Goal: Obtain resource: Download file/media

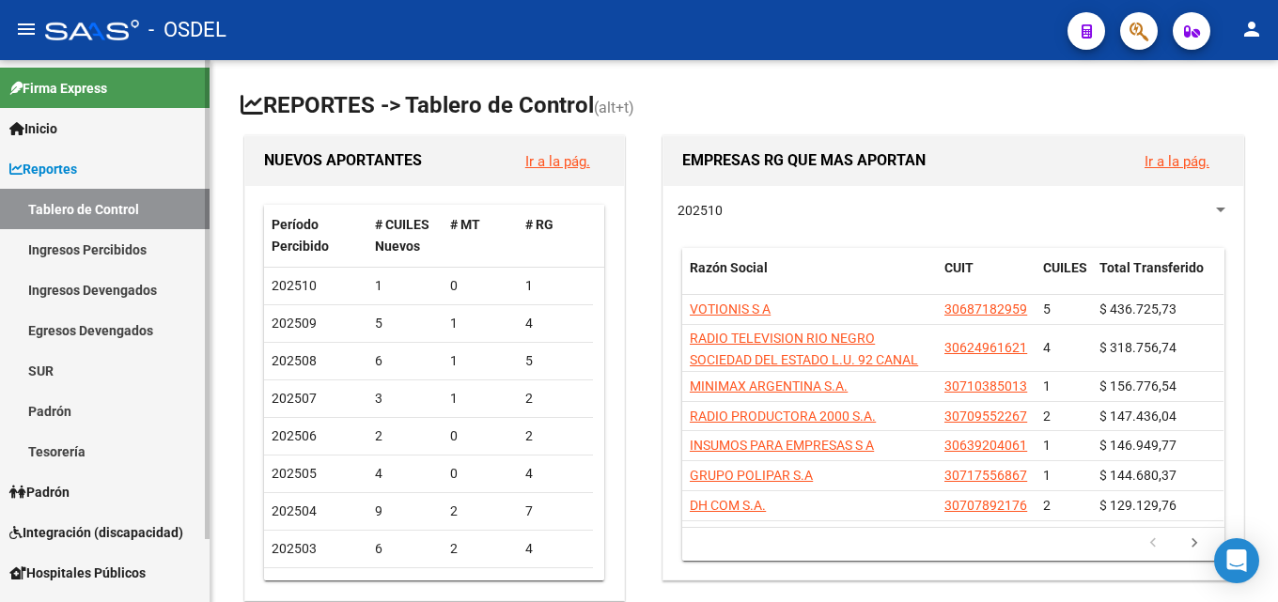
scroll to position [71, 0]
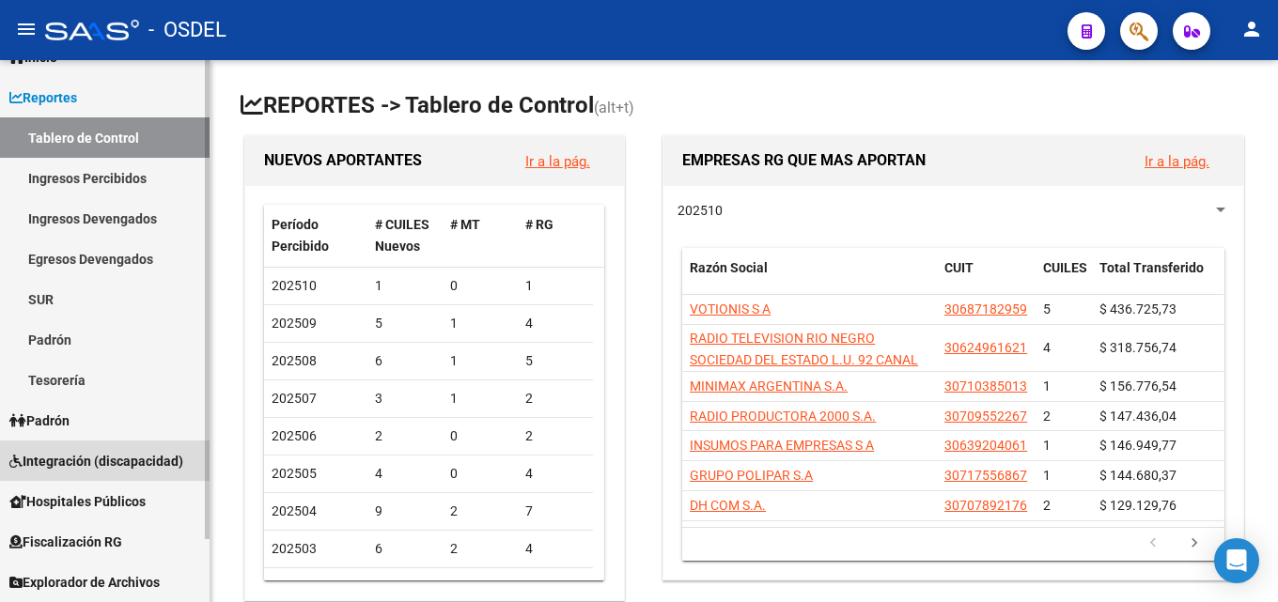
click at [117, 445] on link "Integración (discapacidad)" at bounding box center [105, 461] width 210 height 40
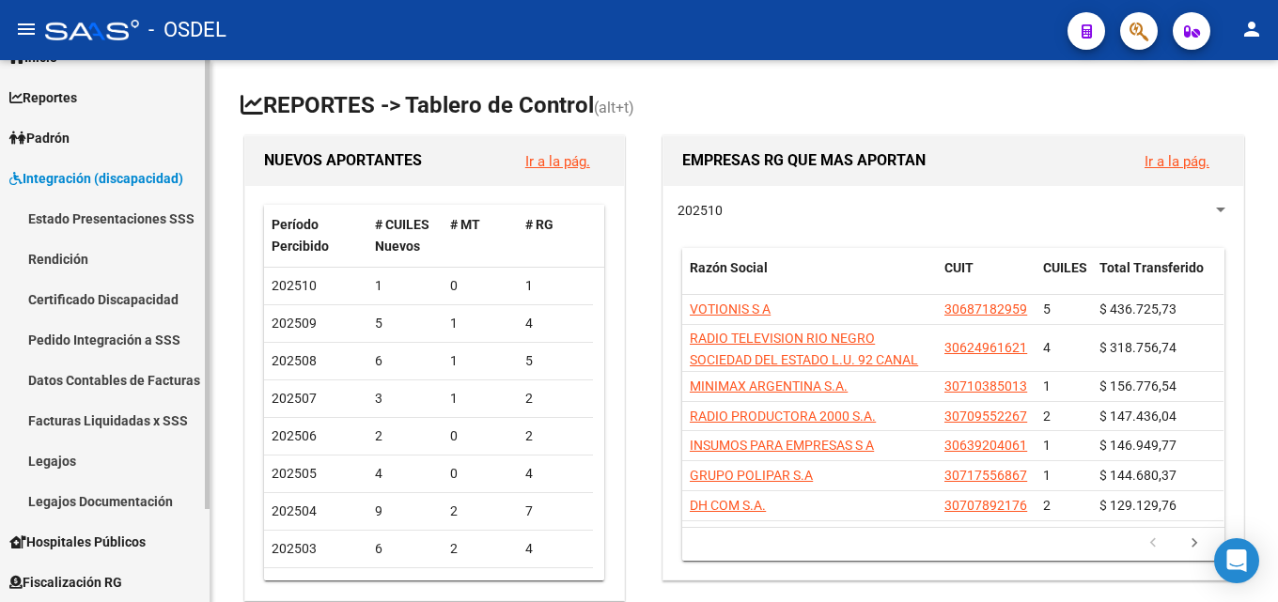
click at [119, 414] on link "Facturas Liquidadas x SSS" at bounding box center [105, 420] width 210 height 40
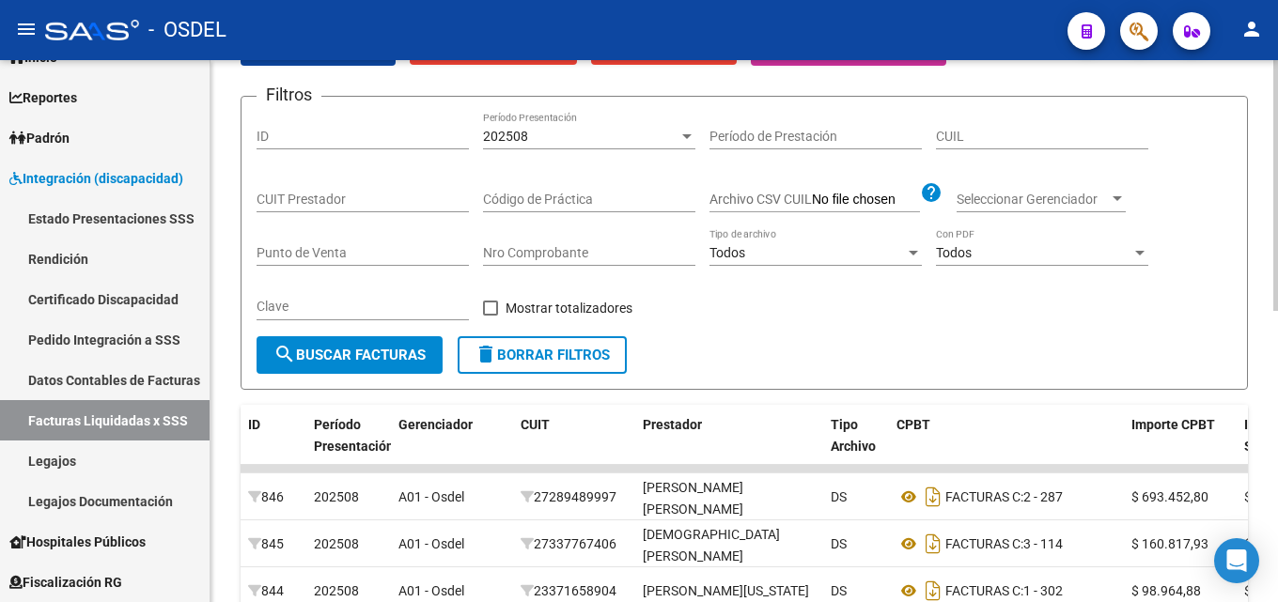
scroll to position [188, 0]
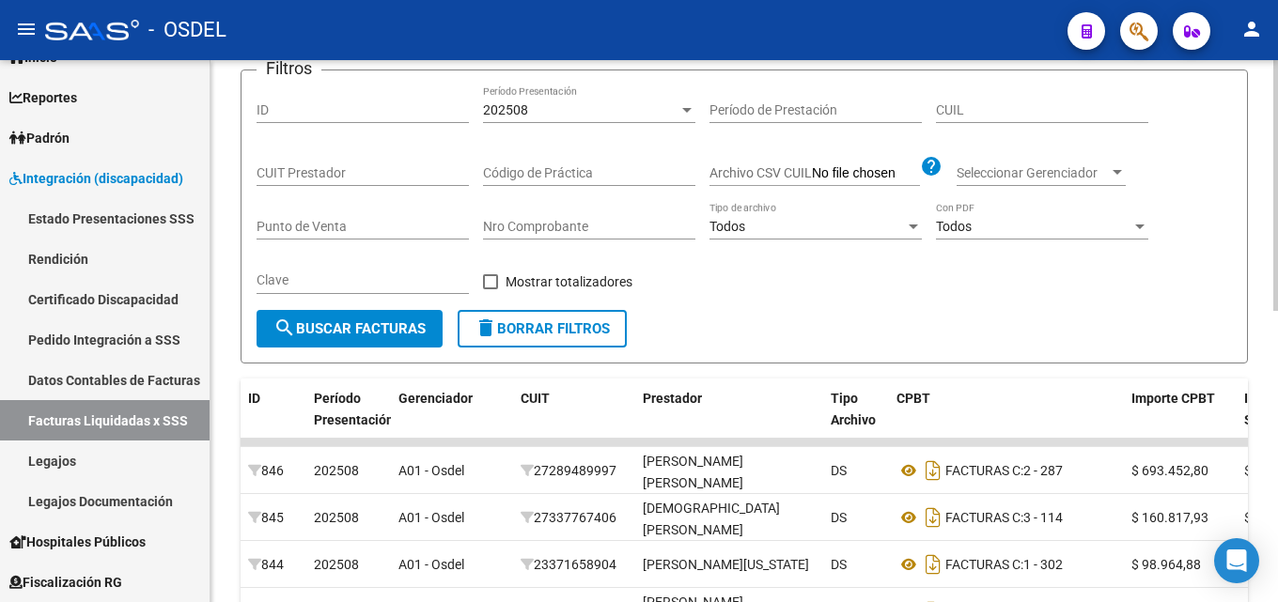
click at [586, 229] on input "Nro Comprobante" at bounding box center [589, 227] width 212 height 16
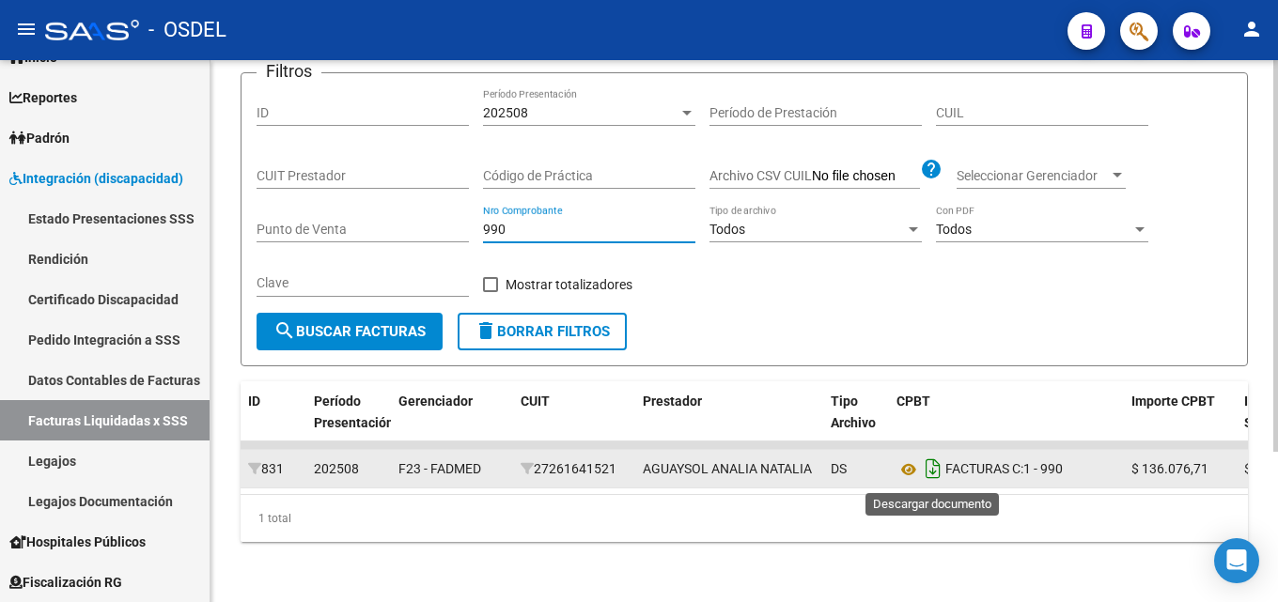
type input "990"
click at [938, 478] on icon "Descargar documento" at bounding box center [933, 469] width 24 height 30
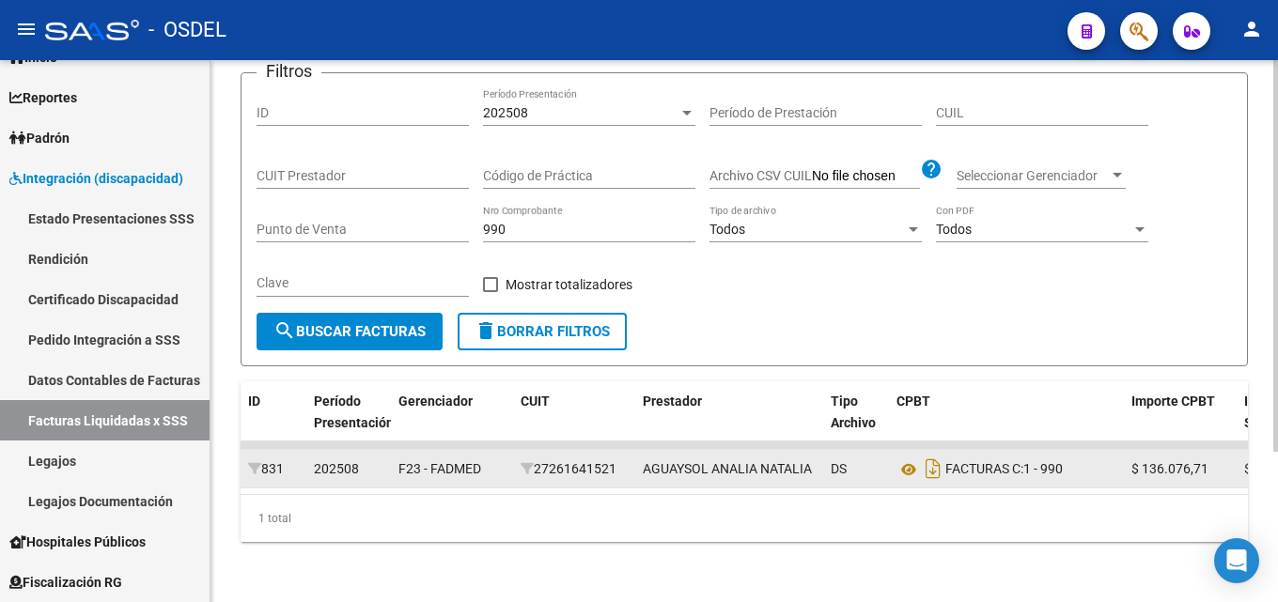
drag, startPoint x: 510, startPoint y: 228, endPoint x: 414, endPoint y: 221, distance: 97.1
click at [414, 221] on div "Filtros ID 202508 Período Presentación Período de Prestación CUIL CUIT Prestado…" at bounding box center [745, 200] width 976 height 225
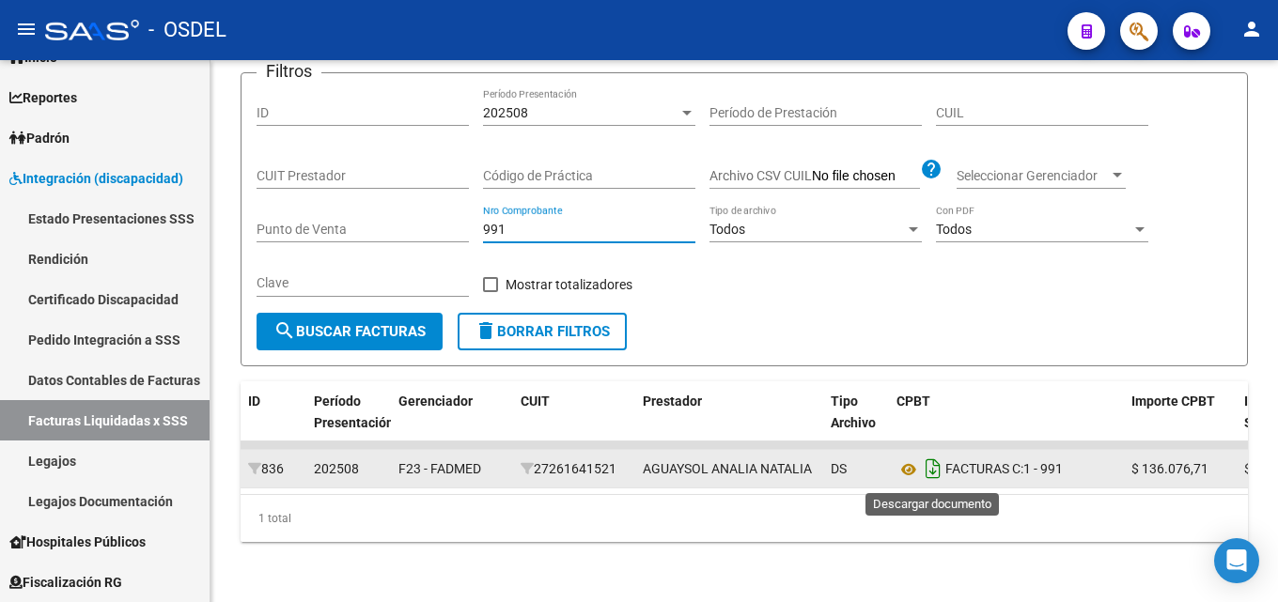
click at [934, 472] on icon "Descargar documento" at bounding box center [933, 469] width 24 height 30
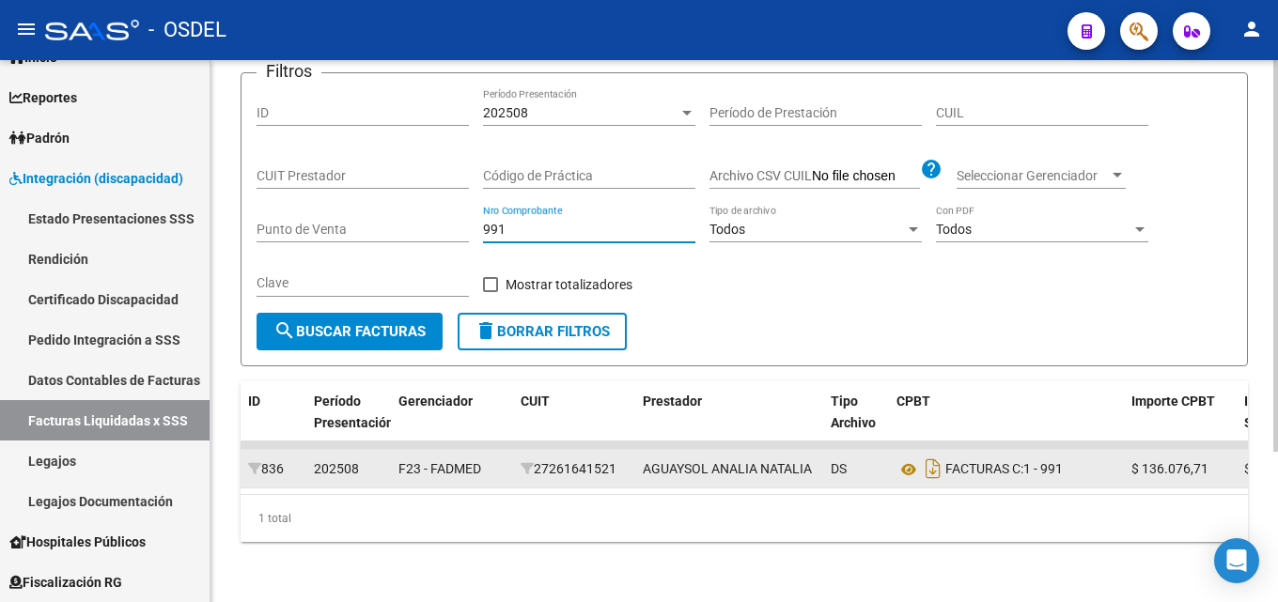
drag, startPoint x: 476, startPoint y: 220, endPoint x: 443, endPoint y: 223, distance: 33.0
click at [444, 223] on div "Filtros ID 202508 Período Presentación Período de Prestación CUIL CUIT Prestado…" at bounding box center [745, 200] width 976 height 225
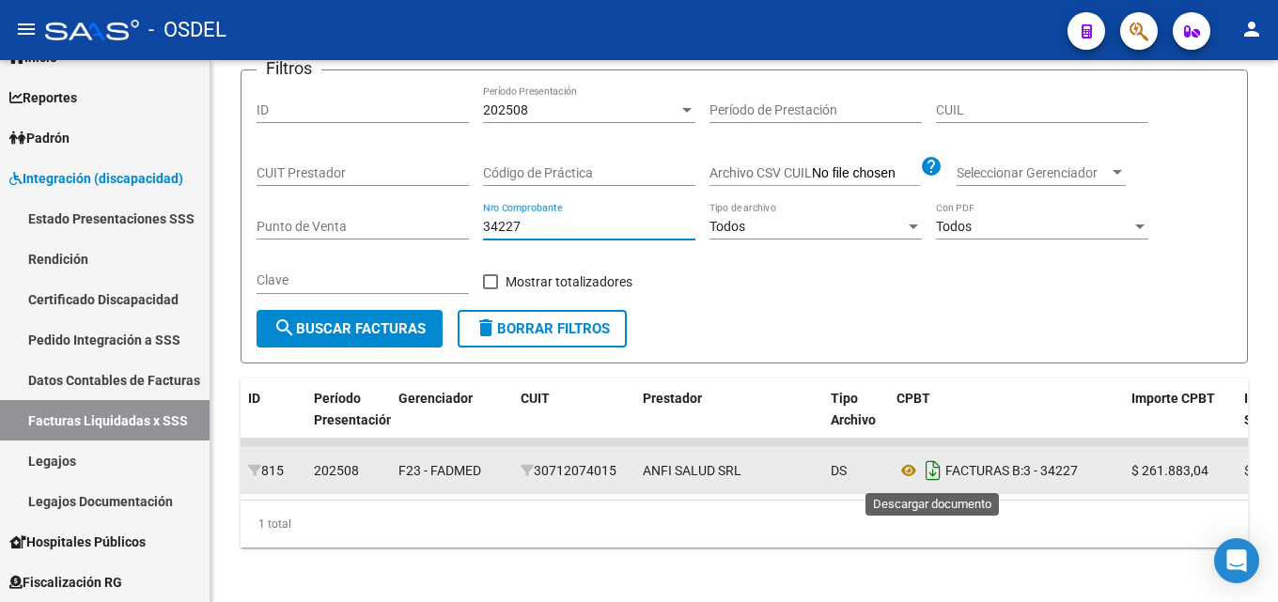
click at [936, 475] on icon "Descargar documento" at bounding box center [933, 471] width 24 height 30
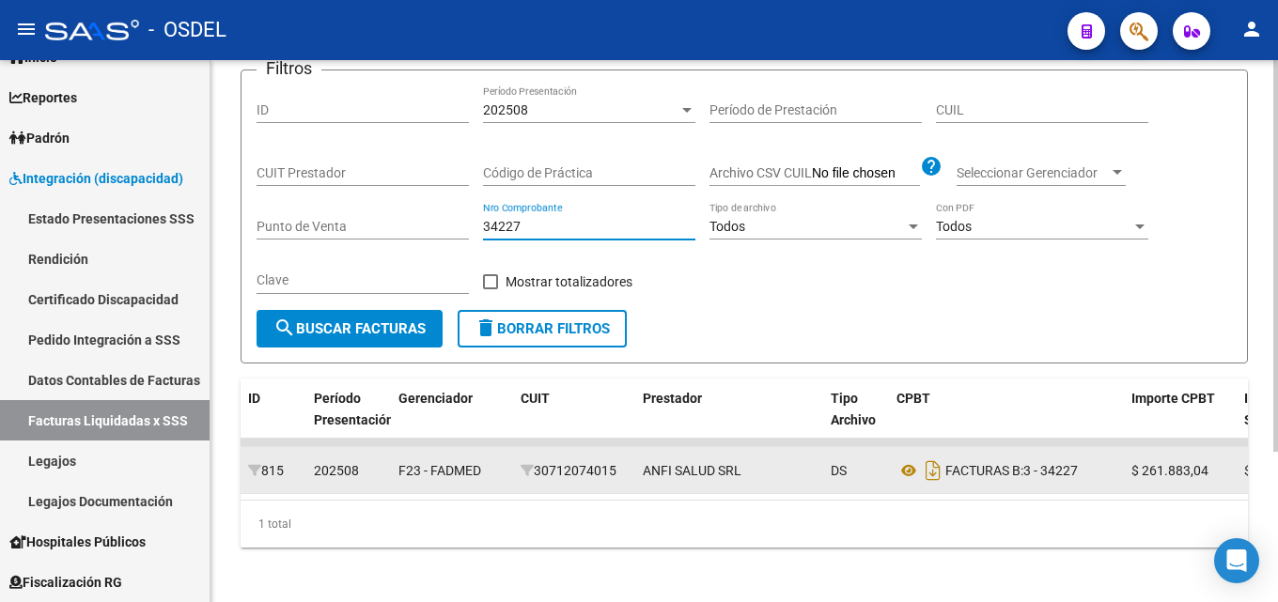
drag, startPoint x: 553, startPoint y: 227, endPoint x: 463, endPoint y: 224, distance: 89.4
click at [463, 224] on div "Filtros ID 202508 Período Presentación Período de Prestación CUIL CUIT Prestado…" at bounding box center [745, 198] width 976 height 225
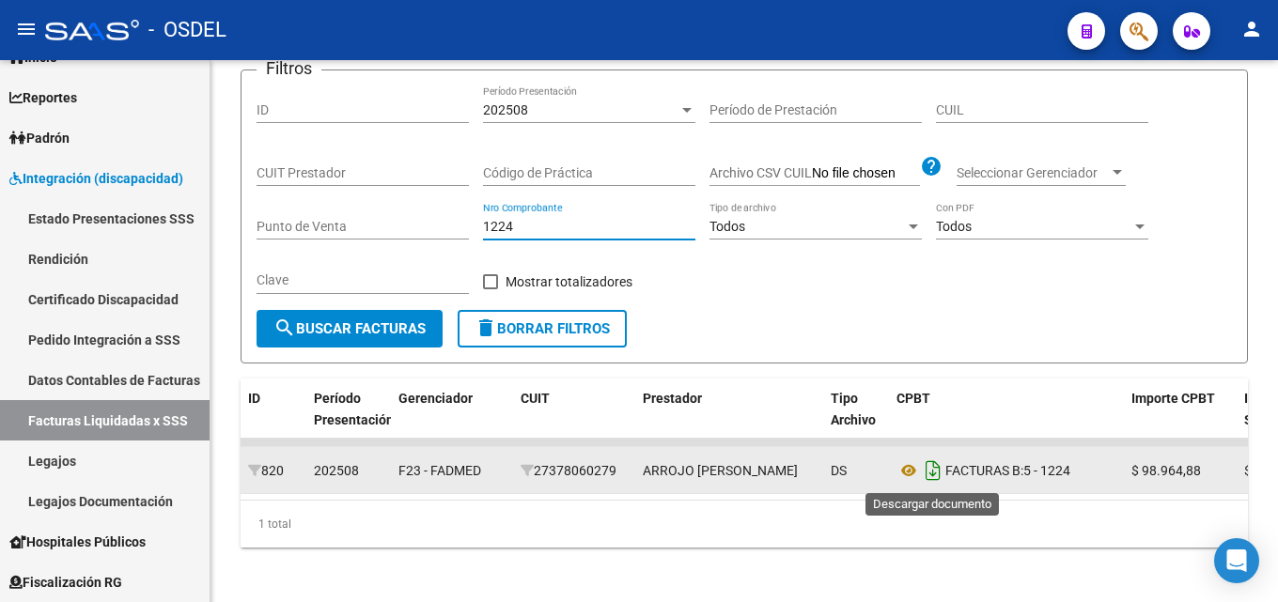
click at [930, 476] on icon "Descargar documento" at bounding box center [933, 471] width 24 height 30
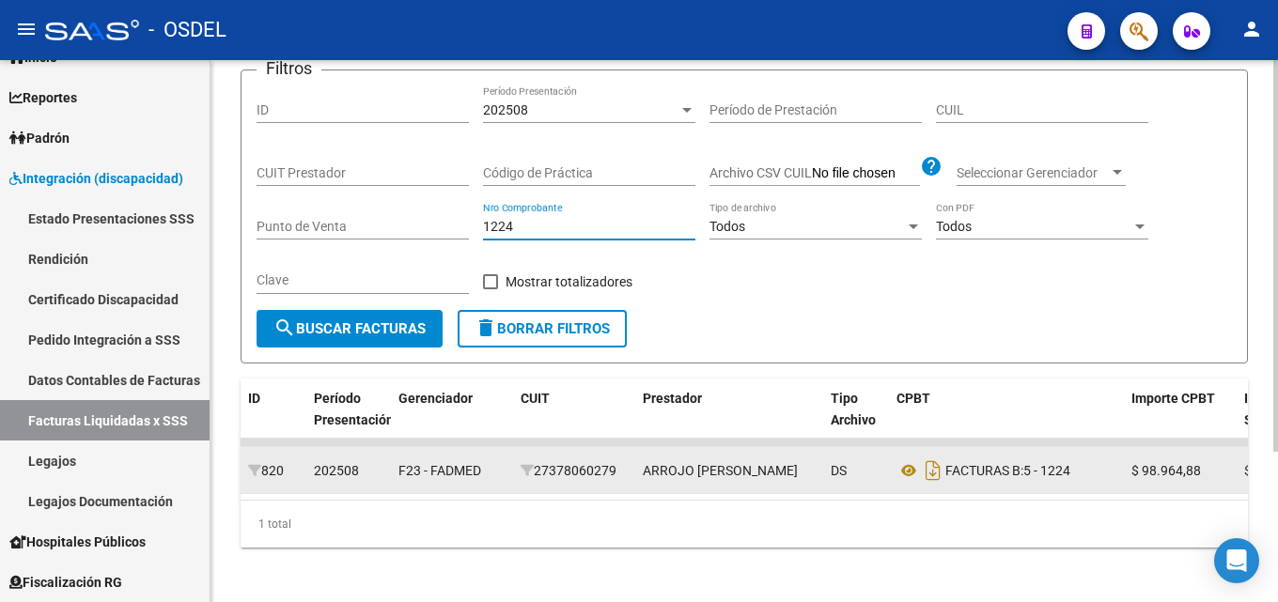
drag, startPoint x: 486, startPoint y: 227, endPoint x: 462, endPoint y: 227, distance: 23.5
click at [462, 227] on div "Filtros ID 202508 Período Presentación Período de Prestación CUIL CUIT Prestado…" at bounding box center [745, 198] width 976 height 225
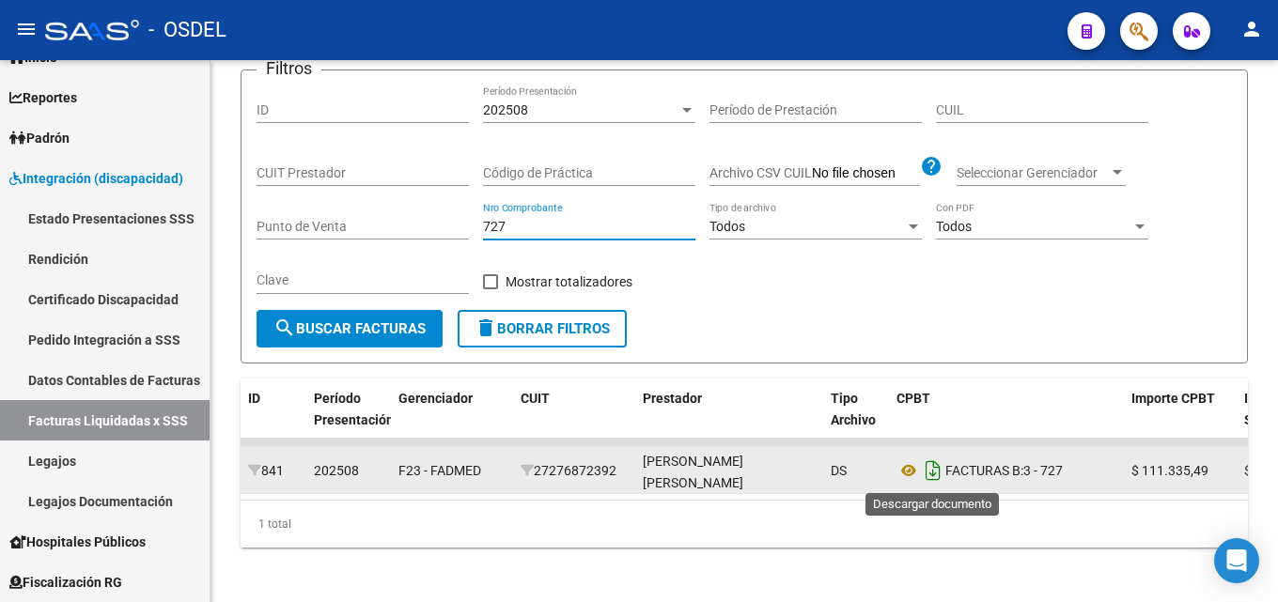
click at [932, 469] on icon "Descargar documento" at bounding box center [933, 471] width 24 height 30
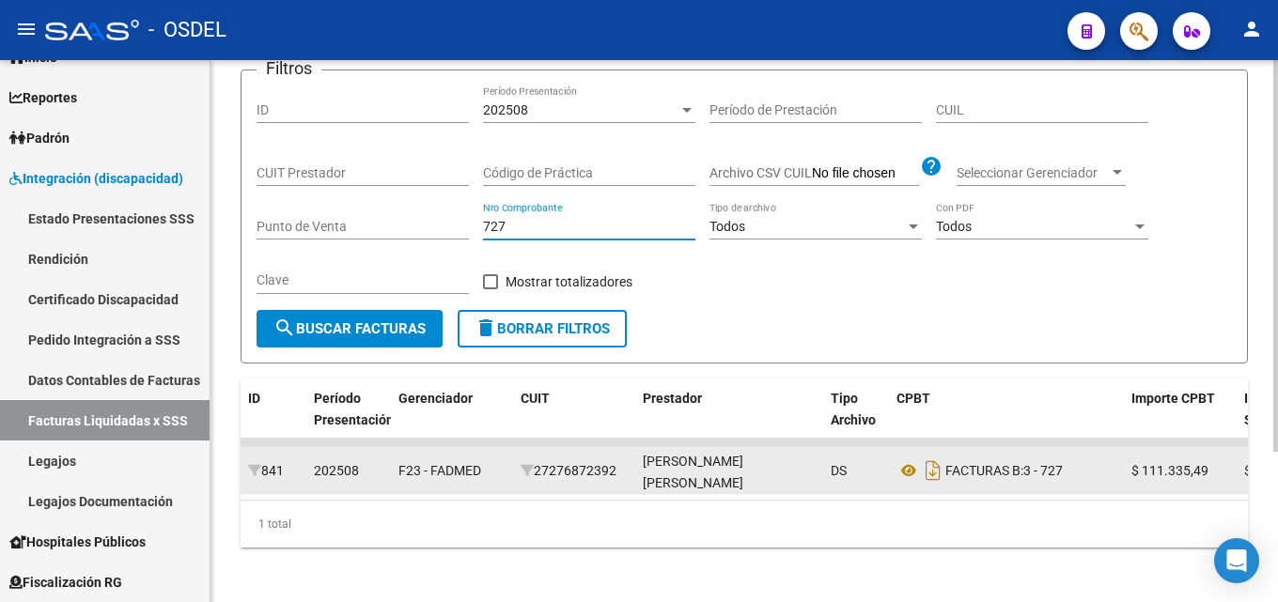
drag, startPoint x: 512, startPoint y: 233, endPoint x: 432, endPoint y: 221, distance: 80.8
click at [432, 221] on div "Filtros ID 202508 Período Presentación Período de Prestación CUIL CUIT Prestado…" at bounding box center [745, 198] width 976 height 225
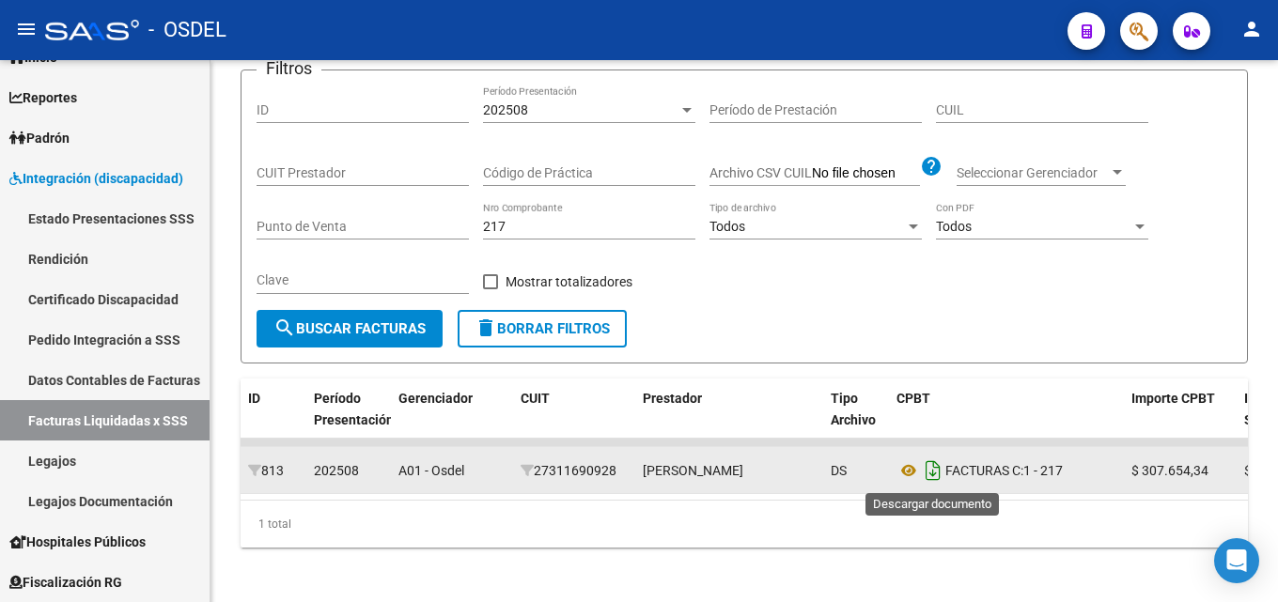
click at [935, 471] on icon "Descargar documento" at bounding box center [933, 471] width 24 height 30
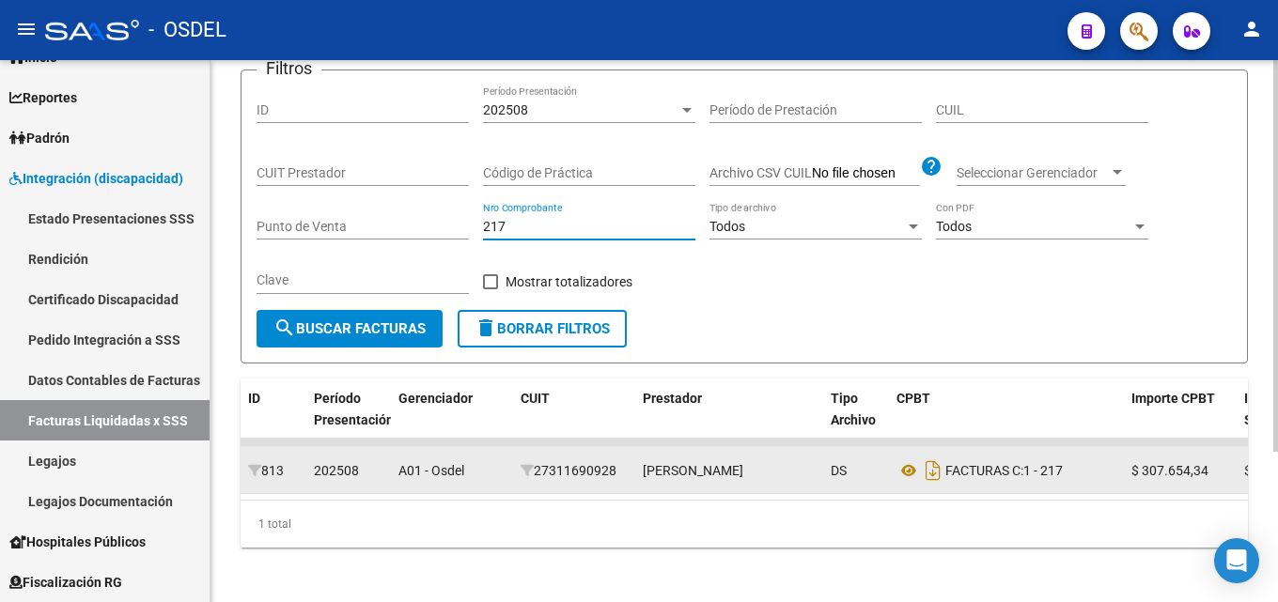
drag, startPoint x: 512, startPoint y: 228, endPoint x: 461, endPoint y: 228, distance: 51.7
click at [461, 228] on div "Filtros ID 202508 Período Presentación Período de Prestación CUIL CUIT Prestado…" at bounding box center [745, 198] width 976 height 225
click at [410, 330] on span "search Buscar Facturas" at bounding box center [349, 328] width 152 height 17
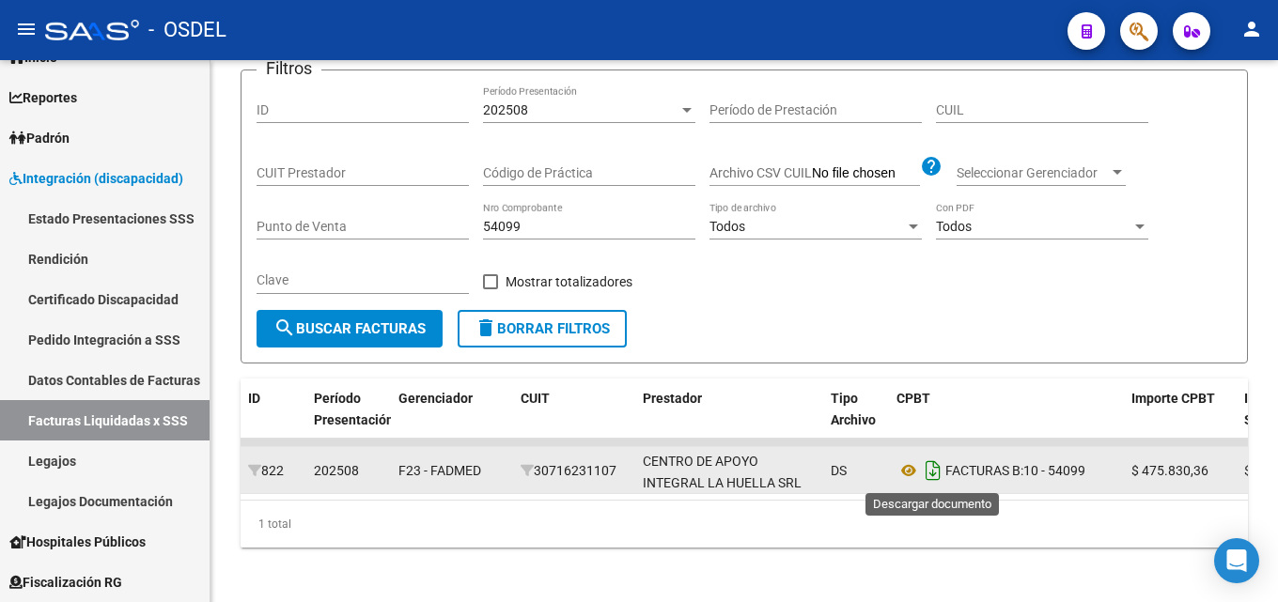
click at [934, 477] on icon "Descargar documento" at bounding box center [933, 471] width 24 height 30
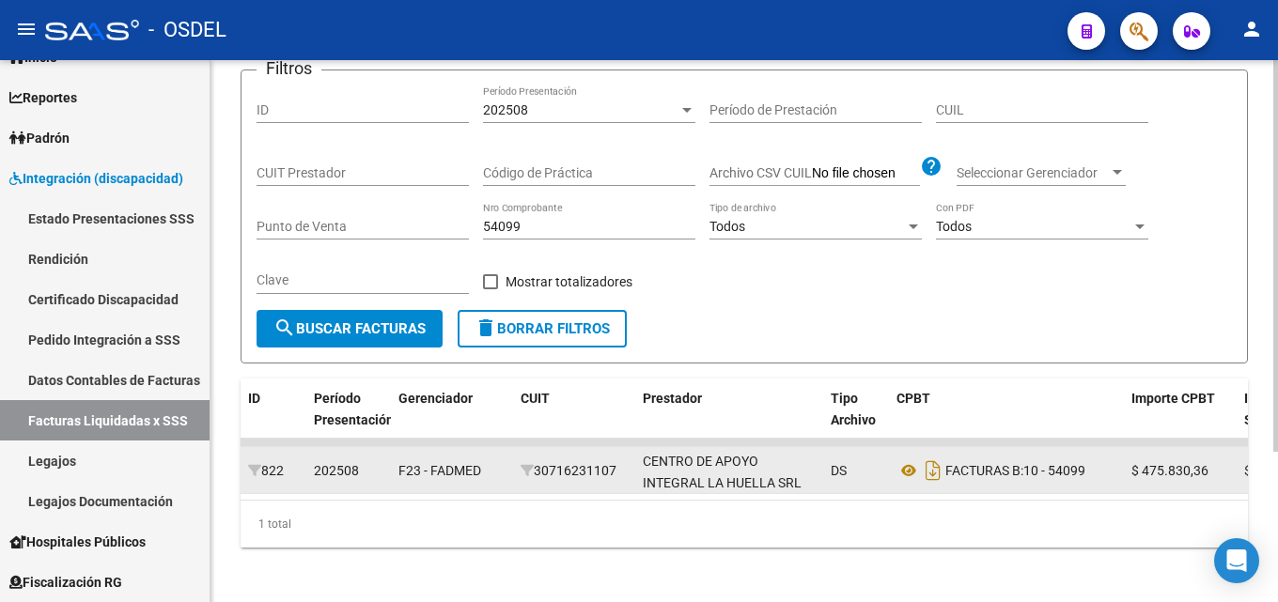
drag, startPoint x: 564, startPoint y: 226, endPoint x: 450, endPoint y: 231, distance: 113.9
click at [460, 230] on div "Filtros ID 202508 Período Presentación Período de Prestación CUIL CUIT Prestado…" at bounding box center [745, 198] width 976 height 225
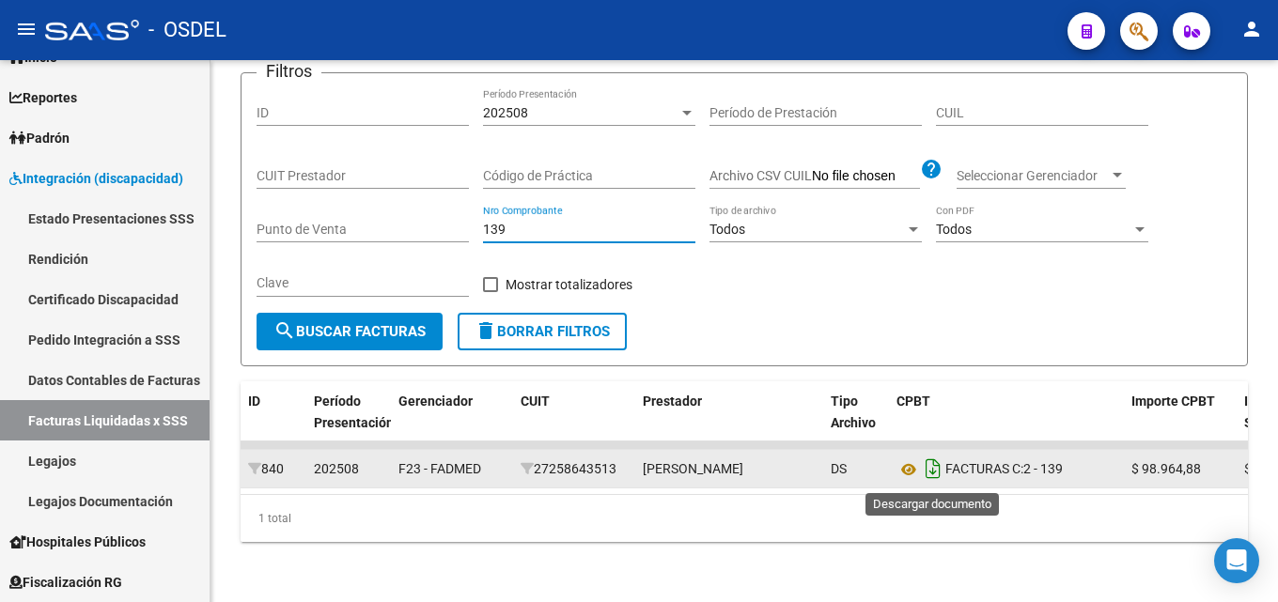
click at [938, 472] on icon "Descargar documento" at bounding box center [933, 469] width 24 height 30
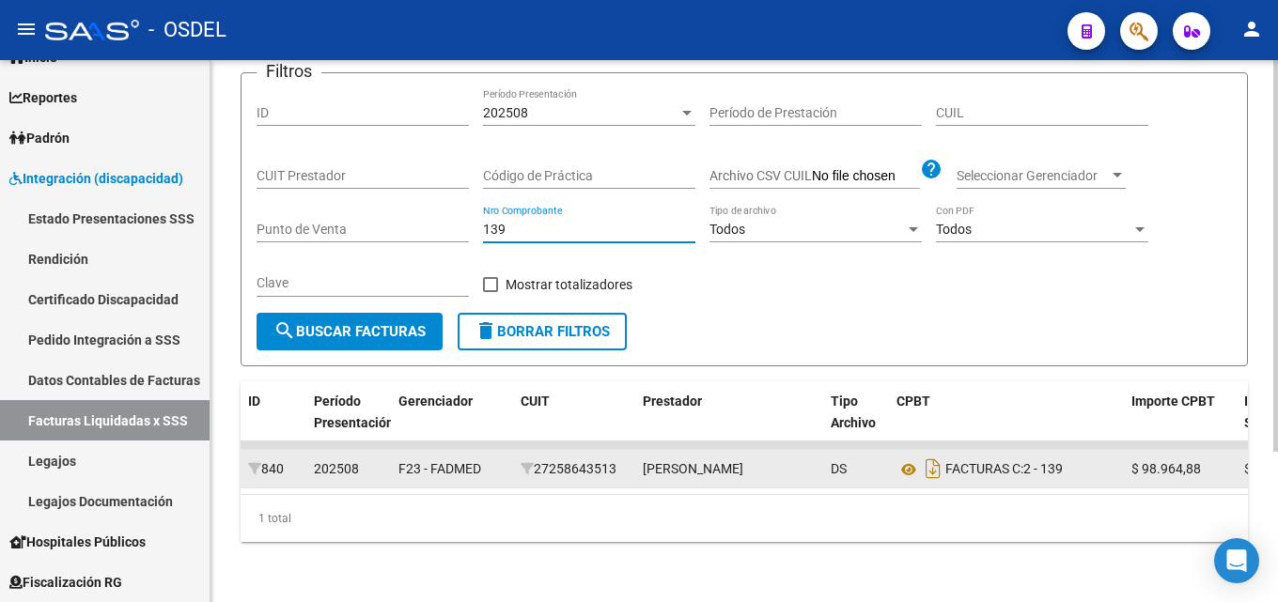
drag, startPoint x: 528, startPoint y: 225, endPoint x: 476, endPoint y: 227, distance: 52.7
click at [477, 227] on div "Filtros ID 202508 Período Presentación Período de Prestación CUIL CUIT Prestado…" at bounding box center [745, 200] width 976 height 225
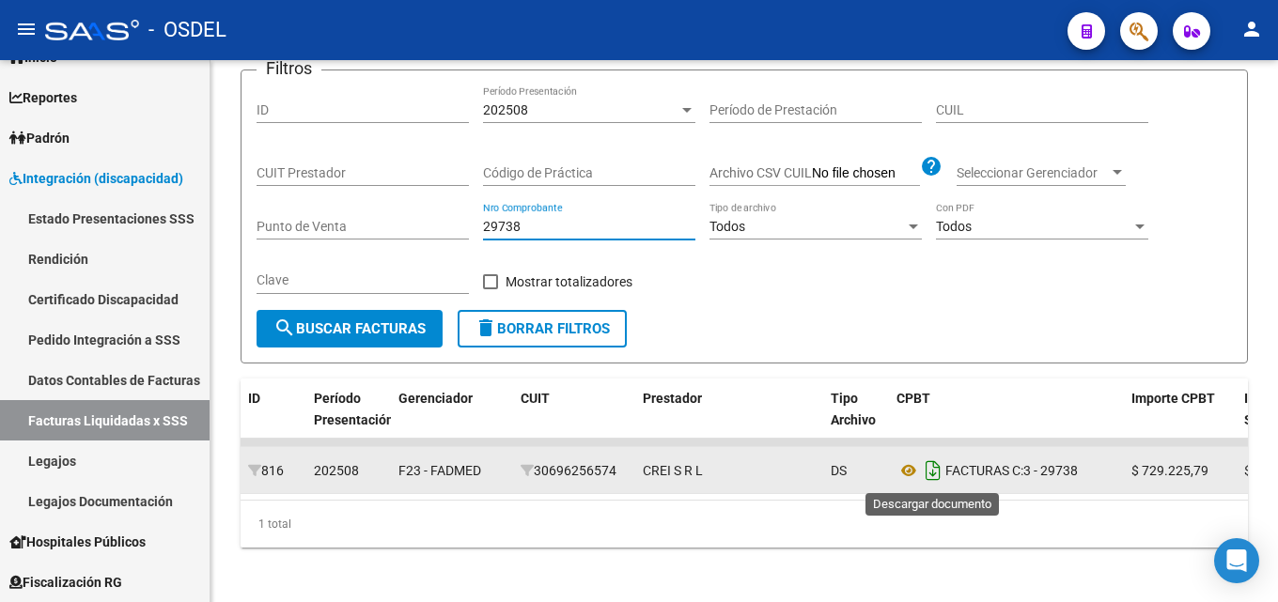
click at [934, 478] on icon "Descargar documento" at bounding box center [933, 471] width 24 height 30
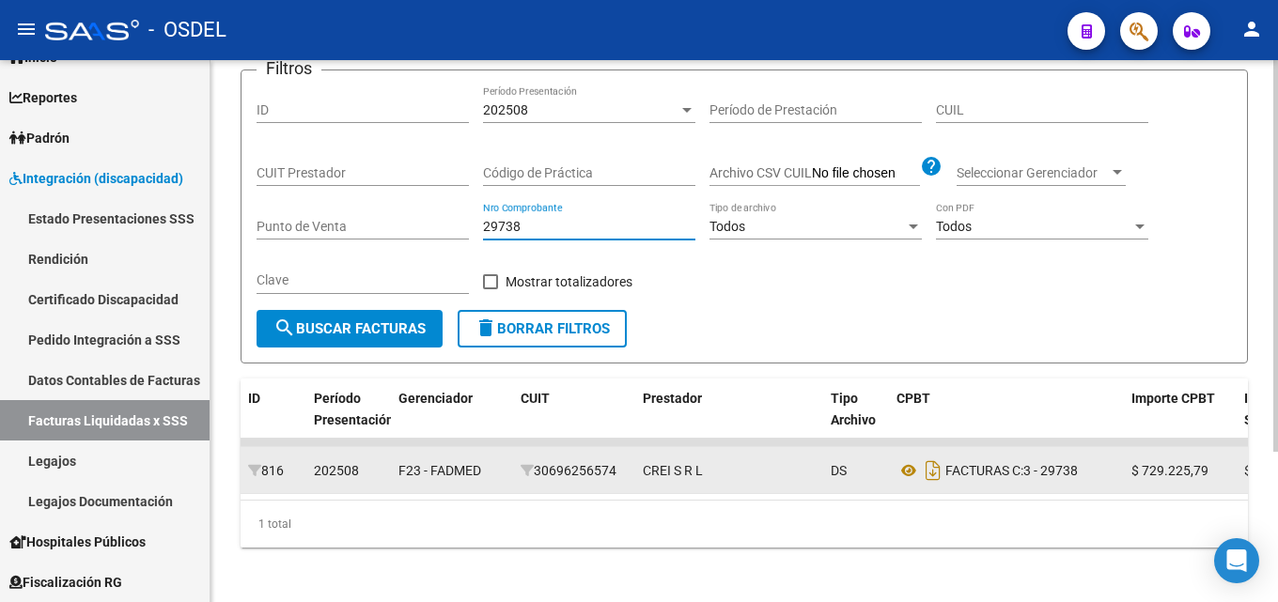
drag, startPoint x: 552, startPoint y: 227, endPoint x: 420, endPoint y: 223, distance: 131.6
click at [421, 223] on div "Filtros ID 202508 Período Presentación Período de Prestación CUIL CUIT Prestado…" at bounding box center [745, 198] width 976 height 225
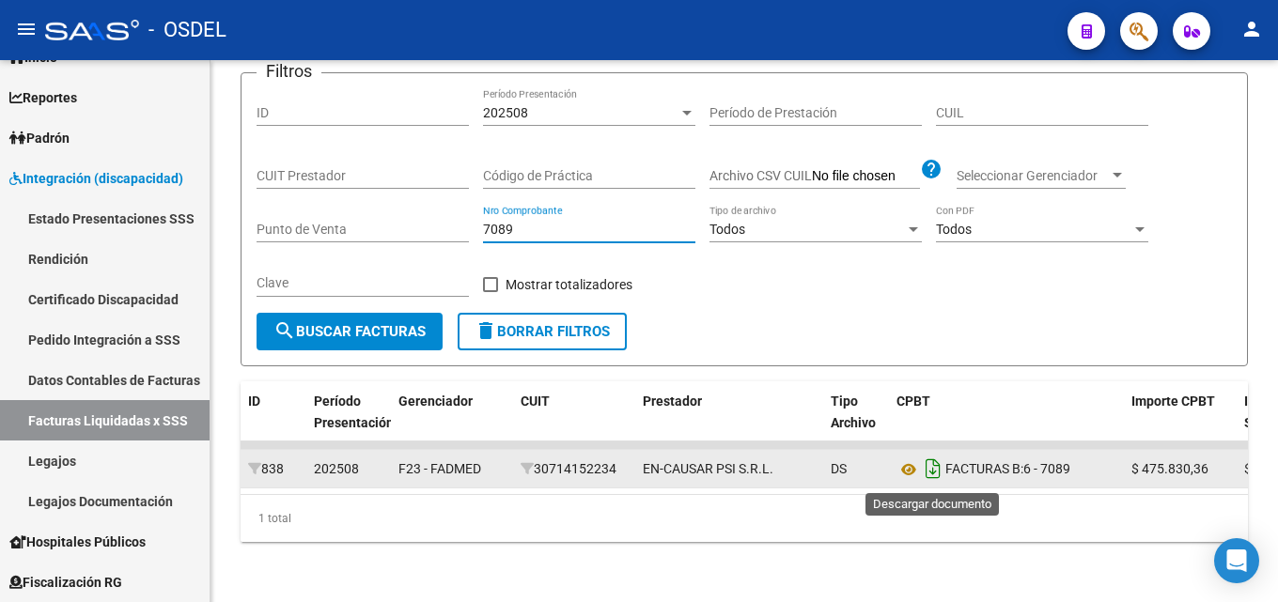
click at [936, 472] on icon "Descargar documento" at bounding box center [933, 469] width 24 height 30
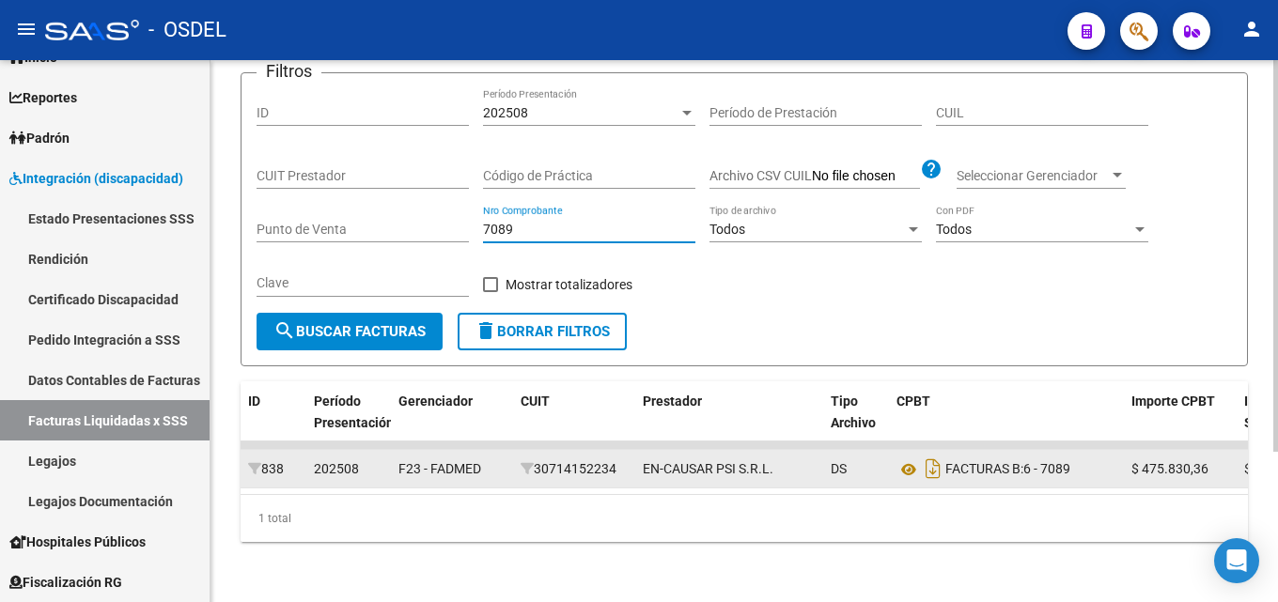
drag, startPoint x: 529, startPoint y: 227, endPoint x: 480, endPoint y: 226, distance: 48.9
click at [480, 226] on div "Filtros ID 202508 Período Presentación Período de Prestación CUIL CUIT Prestado…" at bounding box center [745, 200] width 976 height 225
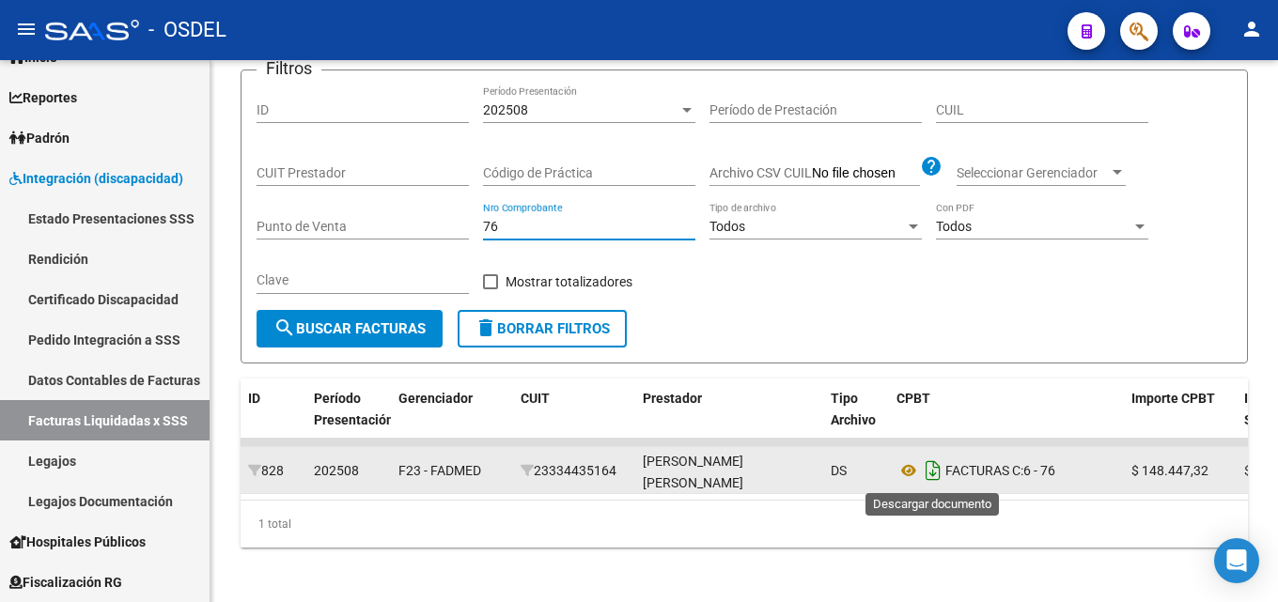
click at [935, 467] on icon "Descargar documento" at bounding box center [933, 471] width 24 height 30
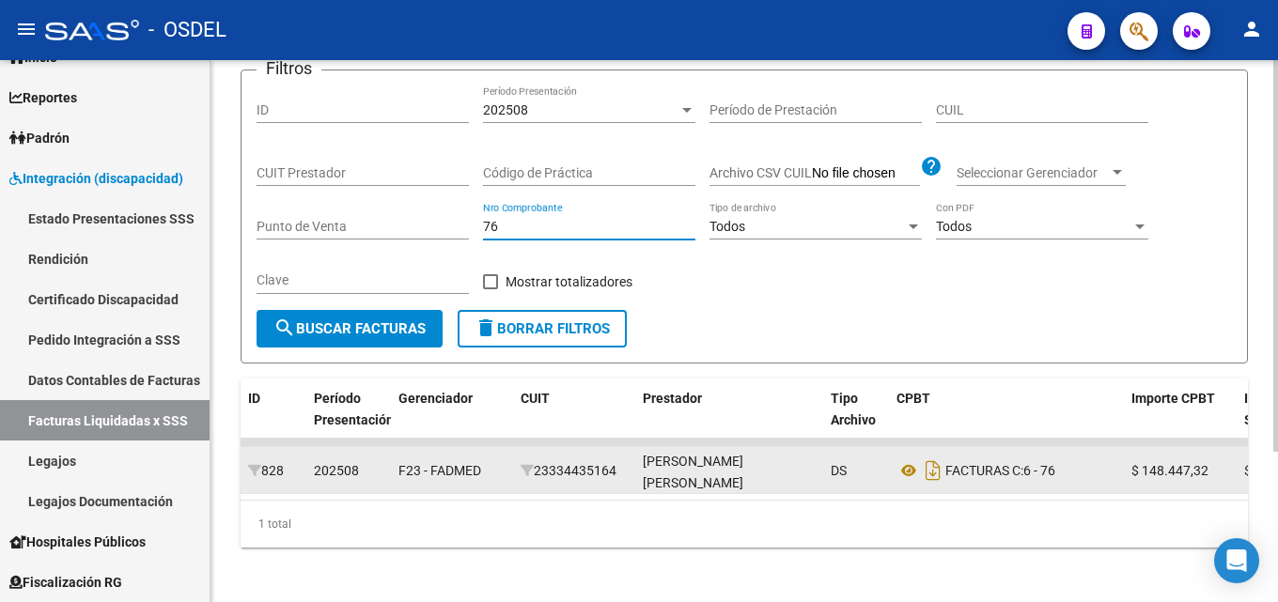
drag, startPoint x: 552, startPoint y: 230, endPoint x: 414, endPoint y: 228, distance: 138.2
click at [414, 228] on div "Filtros ID 202508 Período Presentación Período de Prestación CUIL CUIT Prestado…" at bounding box center [745, 198] width 976 height 225
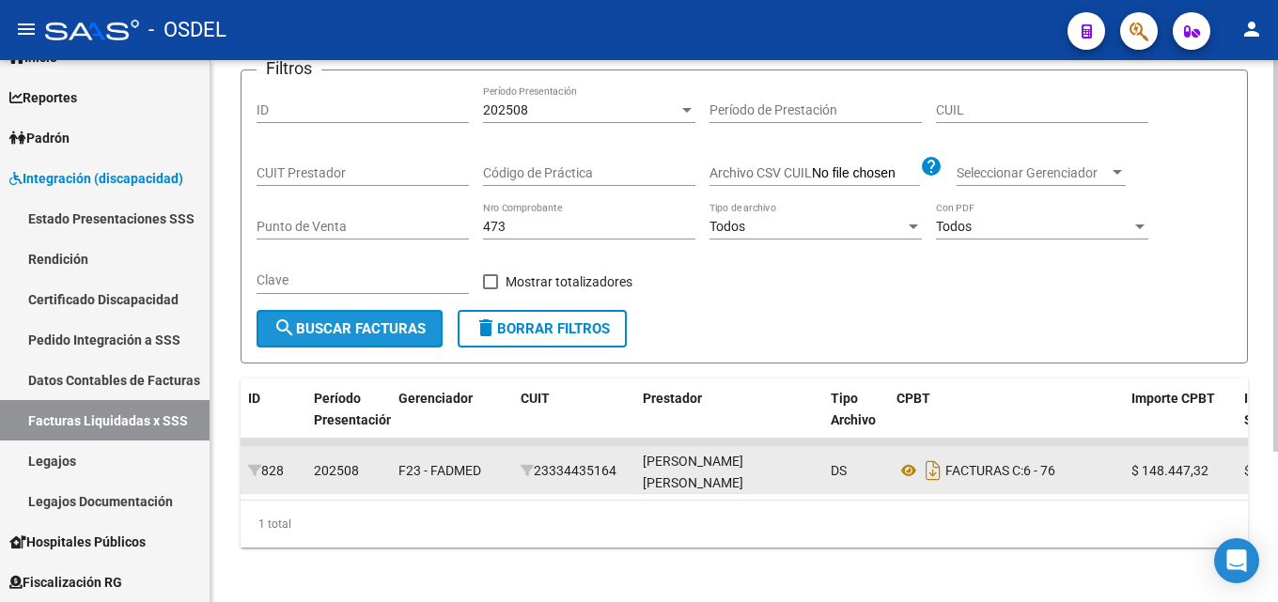
click at [383, 327] on span "search Buscar Facturas" at bounding box center [349, 328] width 152 height 17
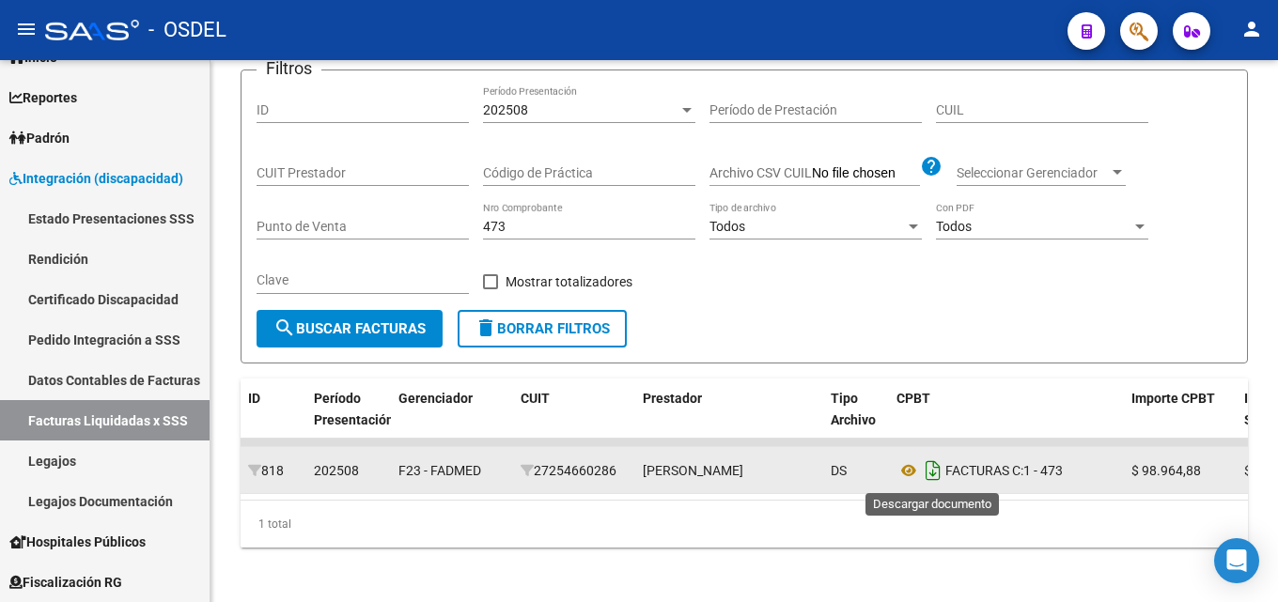
click at [935, 475] on icon "Descargar documento" at bounding box center [933, 471] width 24 height 30
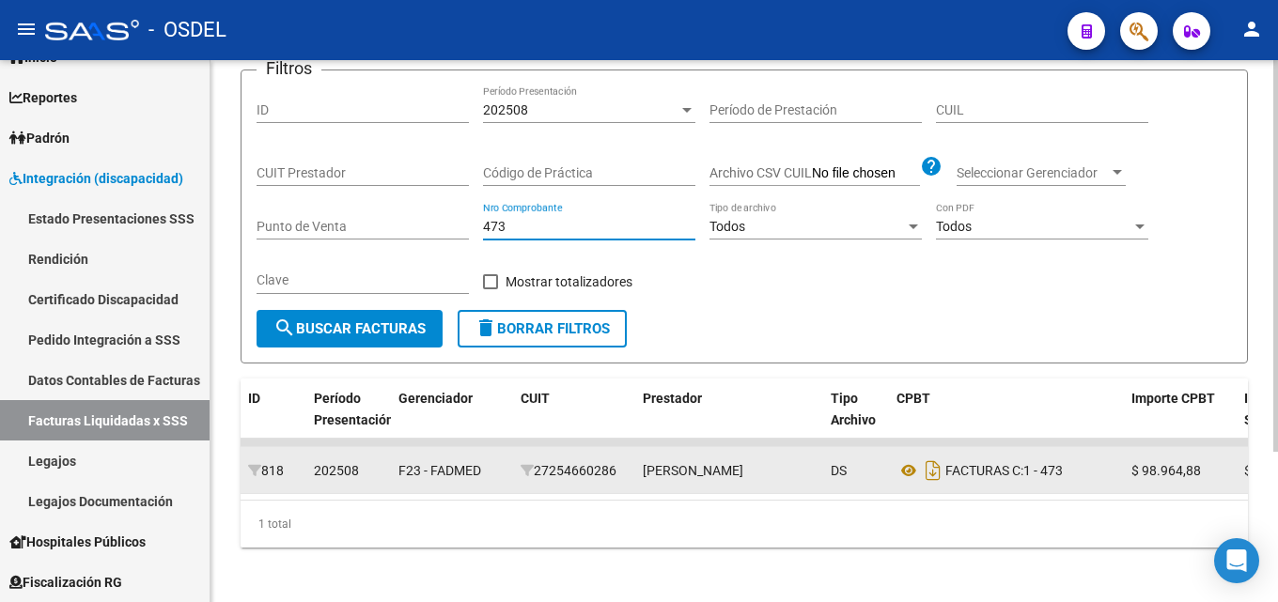
drag, startPoint x: 496, startPoint y: 226, endPoint x: 414, endPoint y: 221, distance: 81.9
click at [414, 221] on div "Filtros ID 202508 Período Presentación Período de Prestación CUIL CUIT Prestado…" at bounding box center [745, 198] width 976 height 225
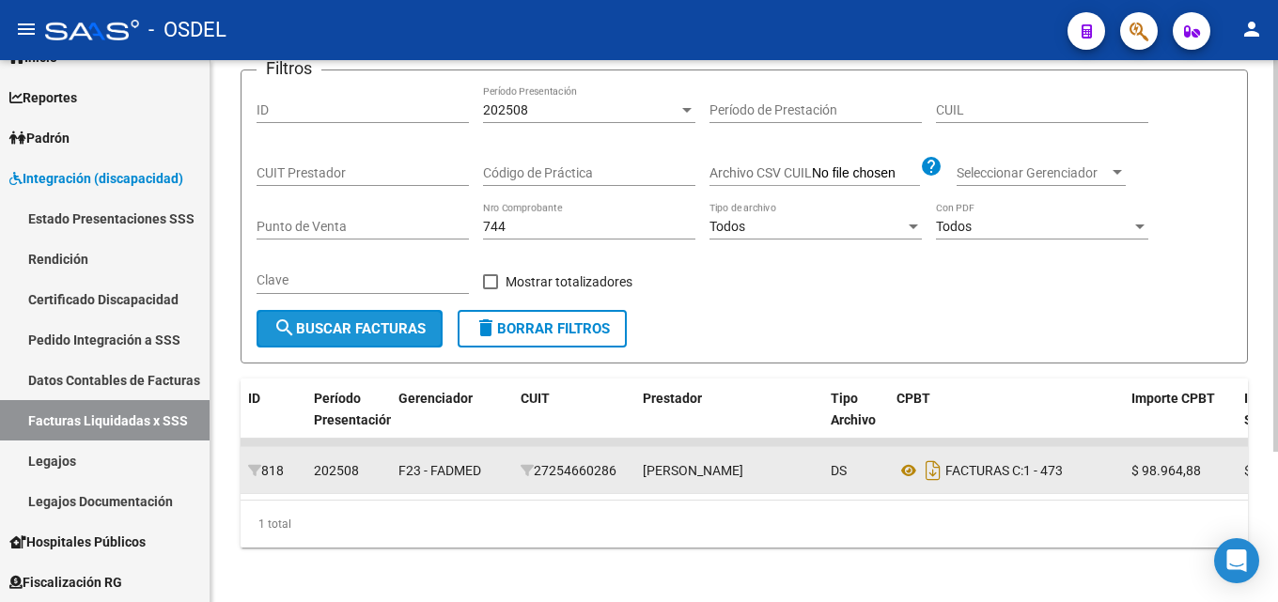
click at [408, 330] on span "search Buscar Facturas" at bounding box center [349, 328] width 152 height 17
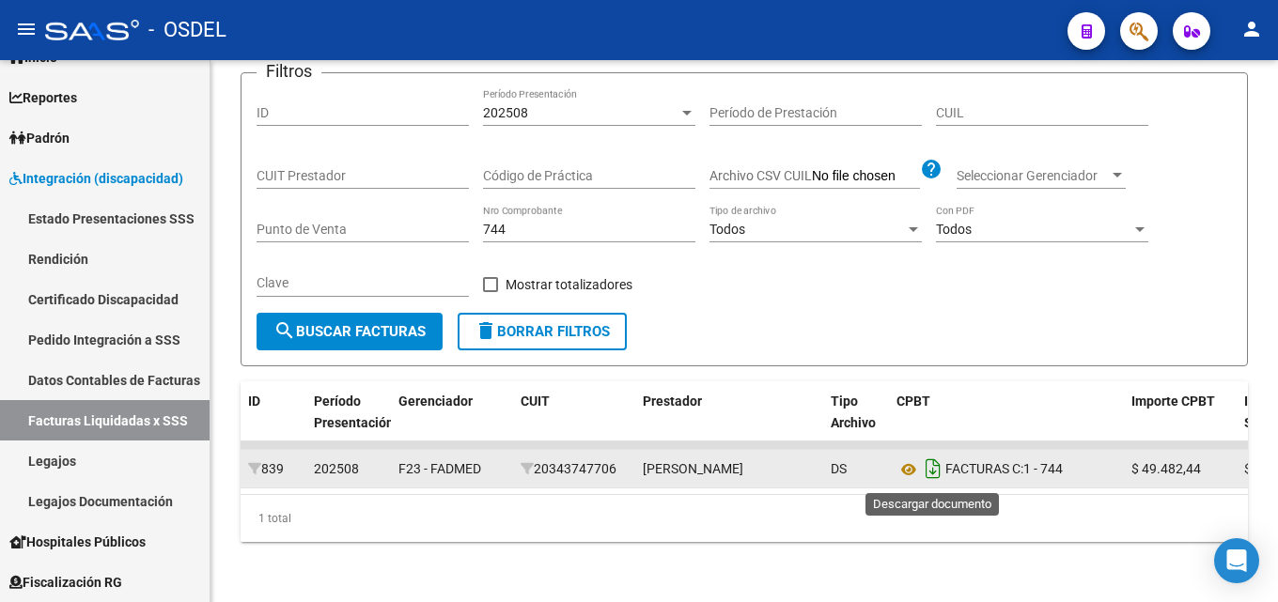
click at [939, 471] on icon "Descargar documento" at bounding box center [933, 469] width 24 height 30
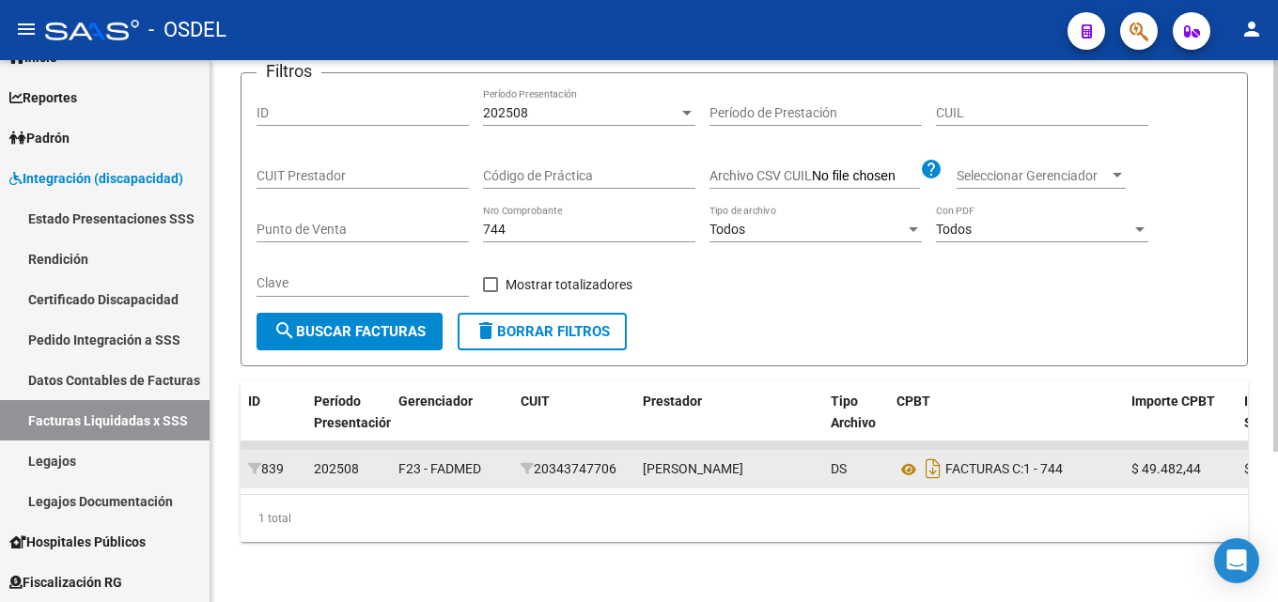
drag, startPoint x: 509, startPoint y: 230, endPoint x: 448, endPoint y: 226, distance: 61.3
click at [448, 226] on div "Filtros ID 202508 Período Presentación Período de Prestación CUIL CUIT Prestado…" at bounding box center [745, 200] width 976 height 225
click at [384, 333] on span "search Buscar Facturas" at bounding box center [349, 331] width 152 height 17
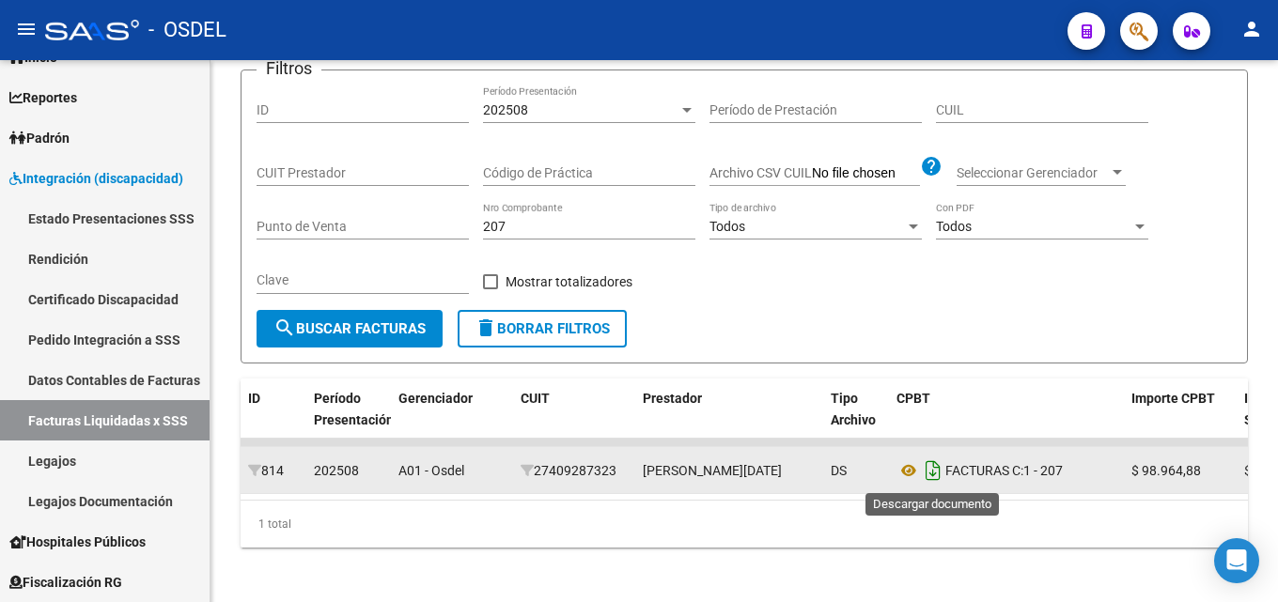
click at [939, 472] on icon "Descargar documento" at bounding box center [933, 471] width 24 height 30
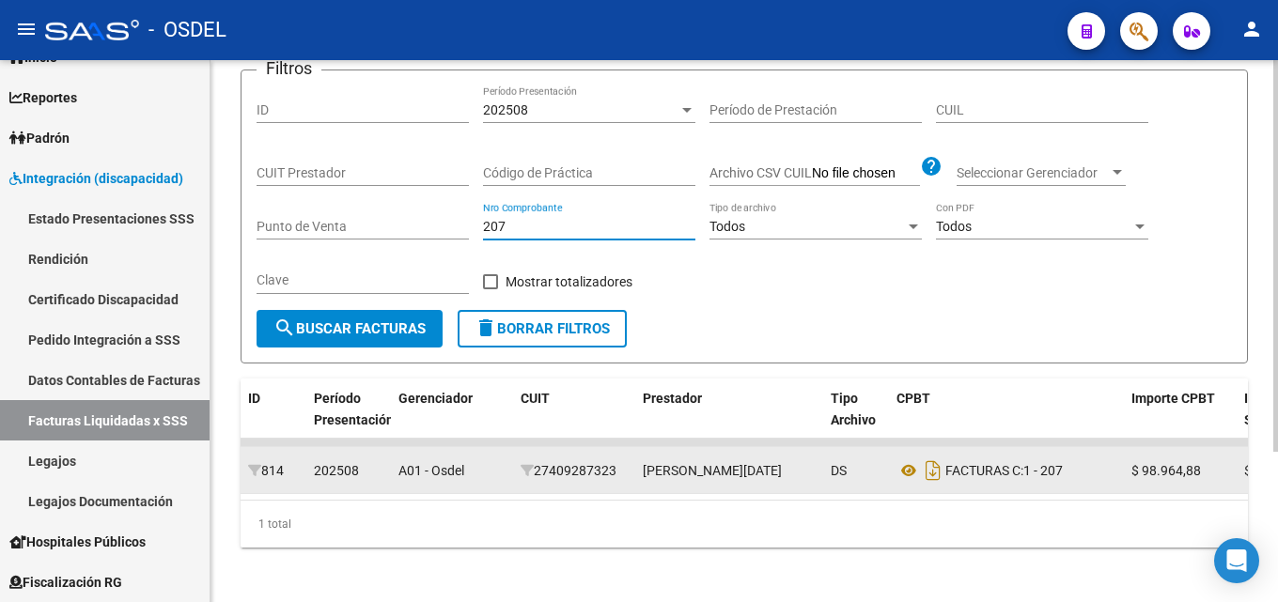
drag, startPoint x: 515, startPoint y: 229, endPoint x: 437, endPoint y: 229, distance: 78.0
click at [438, 229] on div "Filtros ID 202508 Período Presentación Período de Prestación CUIL CUIT Prestado…" at bounding box center [745, 198] width 976 height 225
click at [395, 334] on span "search Buscar Facturas" at bounding box center [349, 328] width 152 height 17
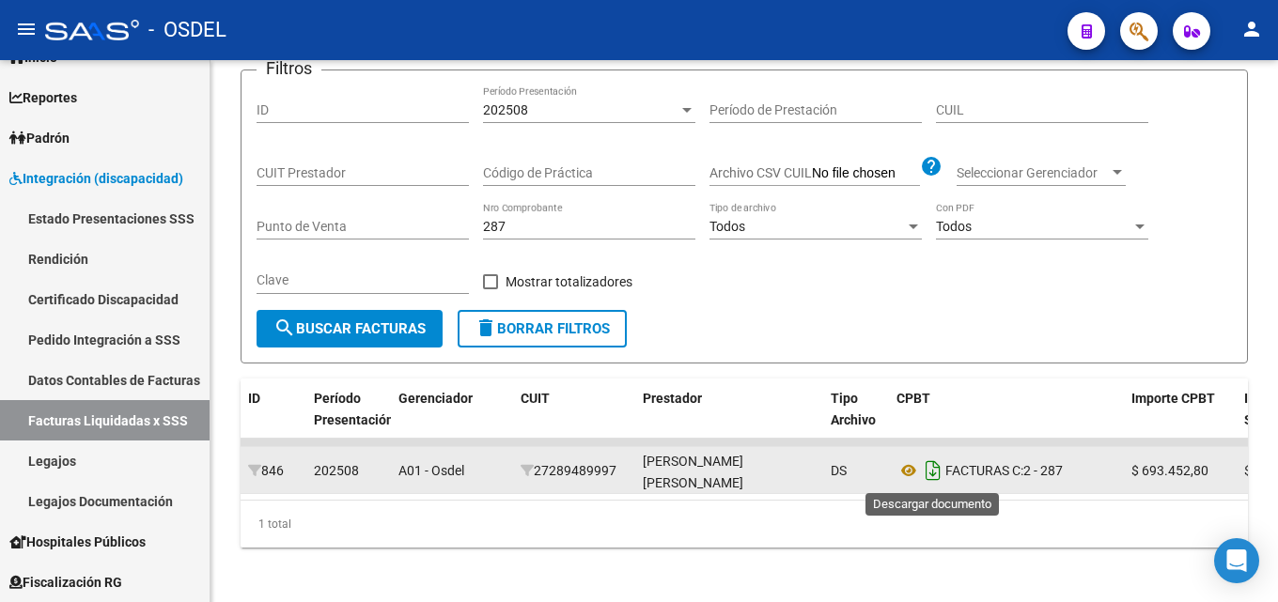
click at [931, 469] on icon "Descargar documento" at bounding box center [933, 471] width 24 height 30
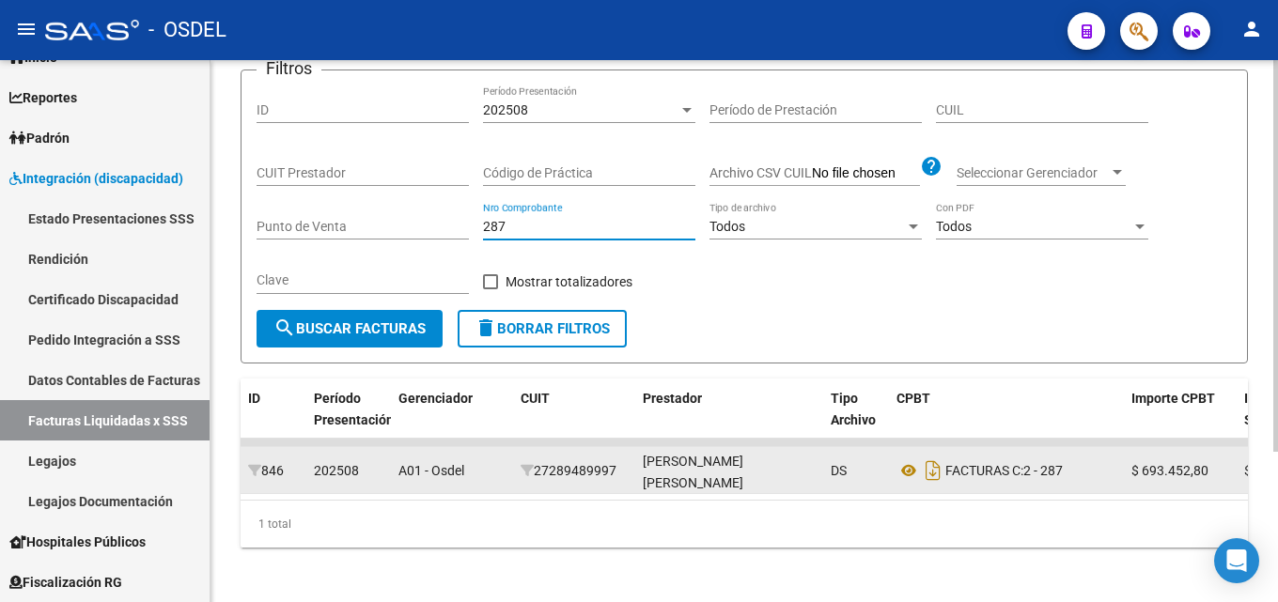
drag, startPoint x: 531, startPoint y: 227, endPoint x: 455, endPoint y: 224, distance: 76.2
click at [455, 224] on div "Filtros ID 202508 Período Presentación Período de Prestación CUIL CUIT Prestado…" at bounding box center [745, 198] width 976 height 225
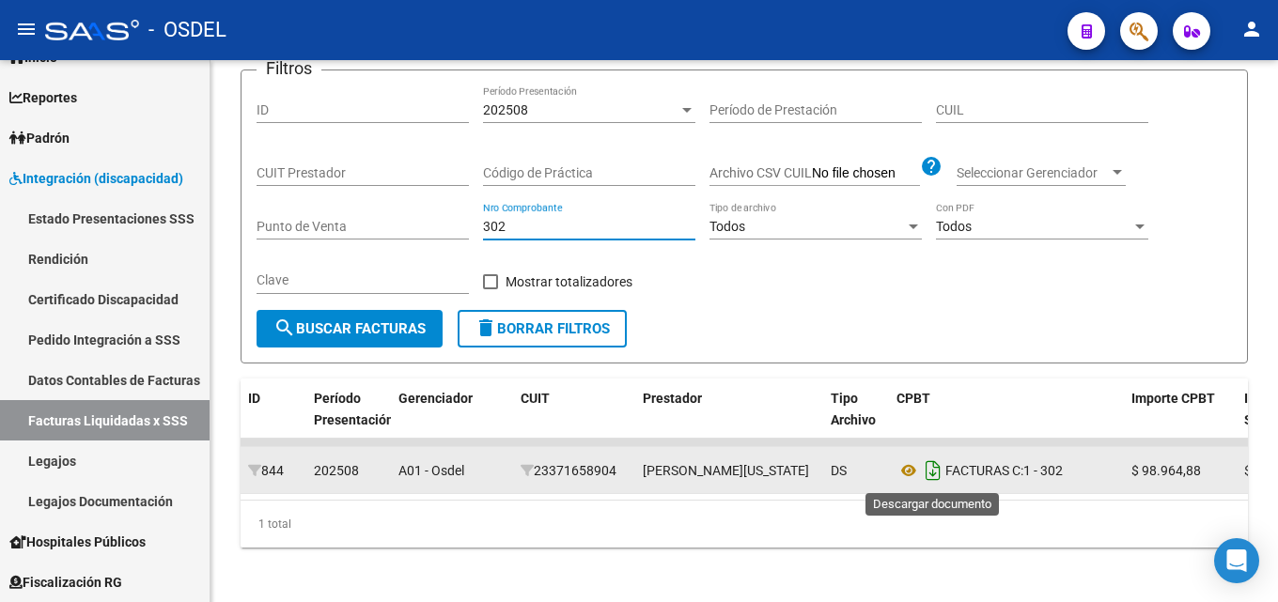
click at [933, 480] on icon "Descargar documento" at bounding box center [933, 471] width 24 height 30
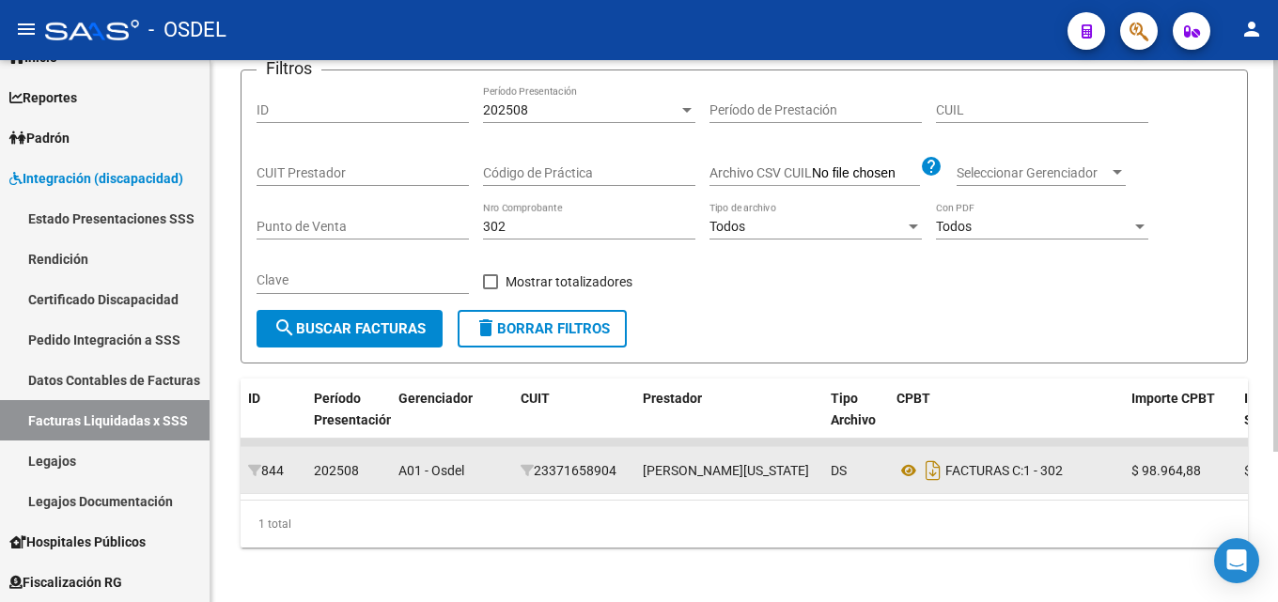
drag, startPoint x: 522, startPoint y: 236, endPoint x: 476, endPoint y: 236, distance: 46.1
click at [476, 236] on div "Filtros ID 202508 Período Presentación Período de Prestación CUIL CUIT Prestado…" at bounding box center [745, 198] width 976 height 225
click at [504, 235] on div "302 Nro Comprobante" at bounding box center [589, 221] width 212 height 38
drag, startPoint x: 523, startPoint y: 227, endPoint x: 401, endPoint y: 224, distance: 122.2
click at [408, 224] on div "Filtros ID 202508 Período Presentación Período de Prestación CUIL CUIT Prestado…" at bounding box center [745, 198] width 976 height 225
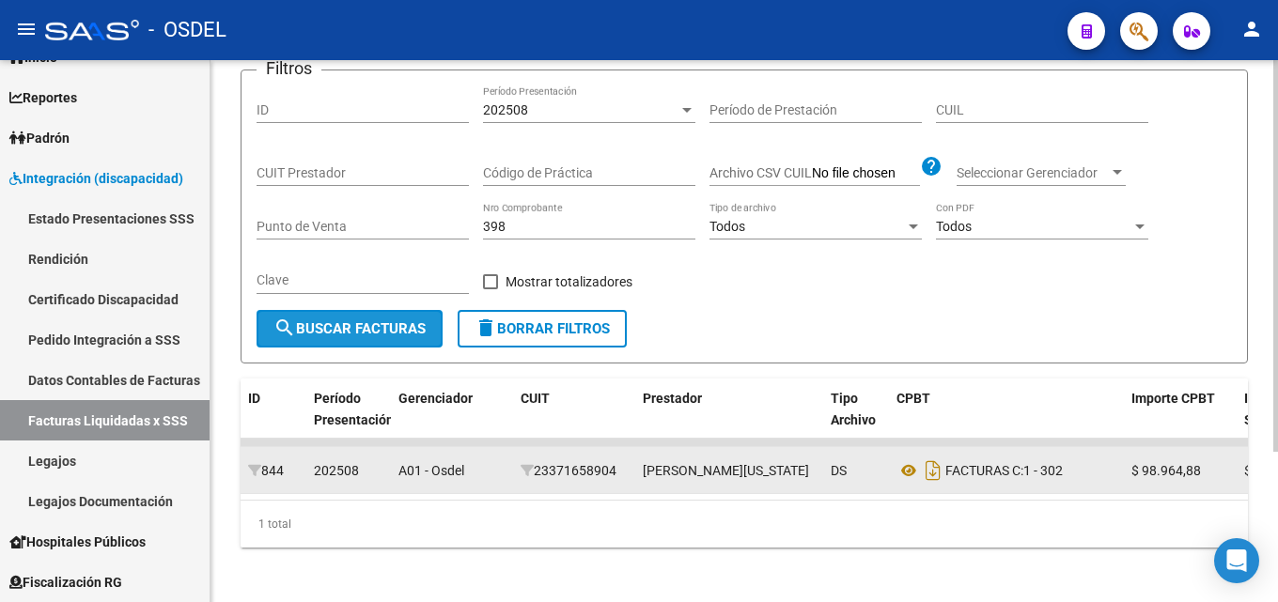
click at [394, 316] on button "search Buscar Facturas" at bounding box center [350, 329] width 186 height 38
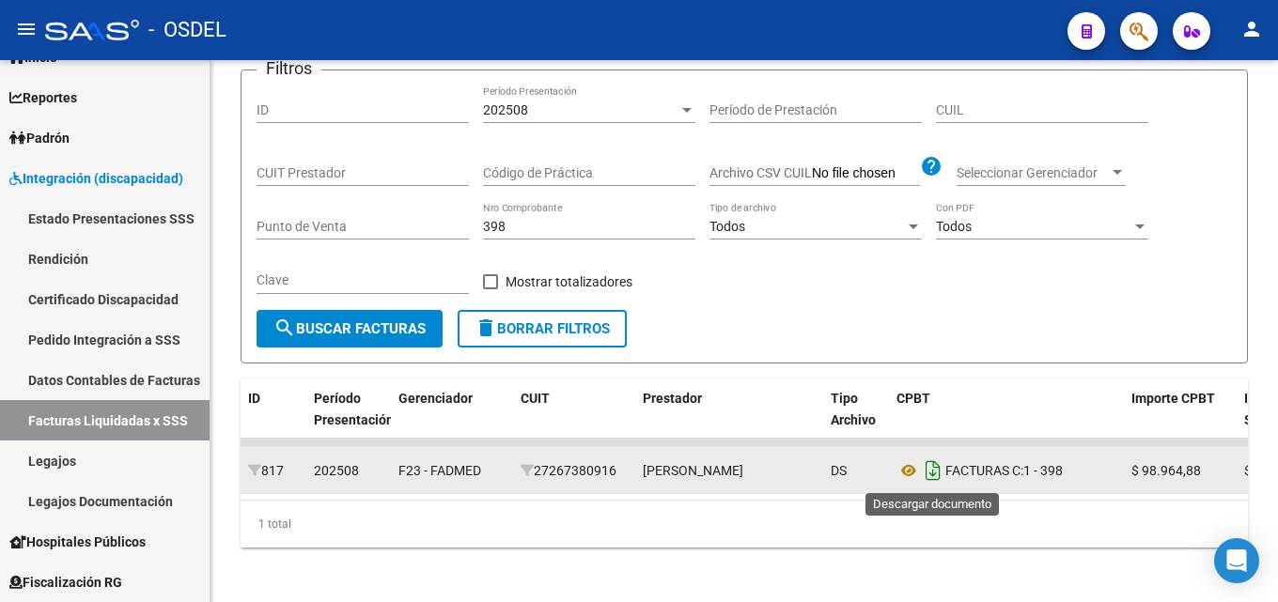
click at [932, 476] on icon "Descargar documento" at bounding box center [933, 471] width 24 height 30
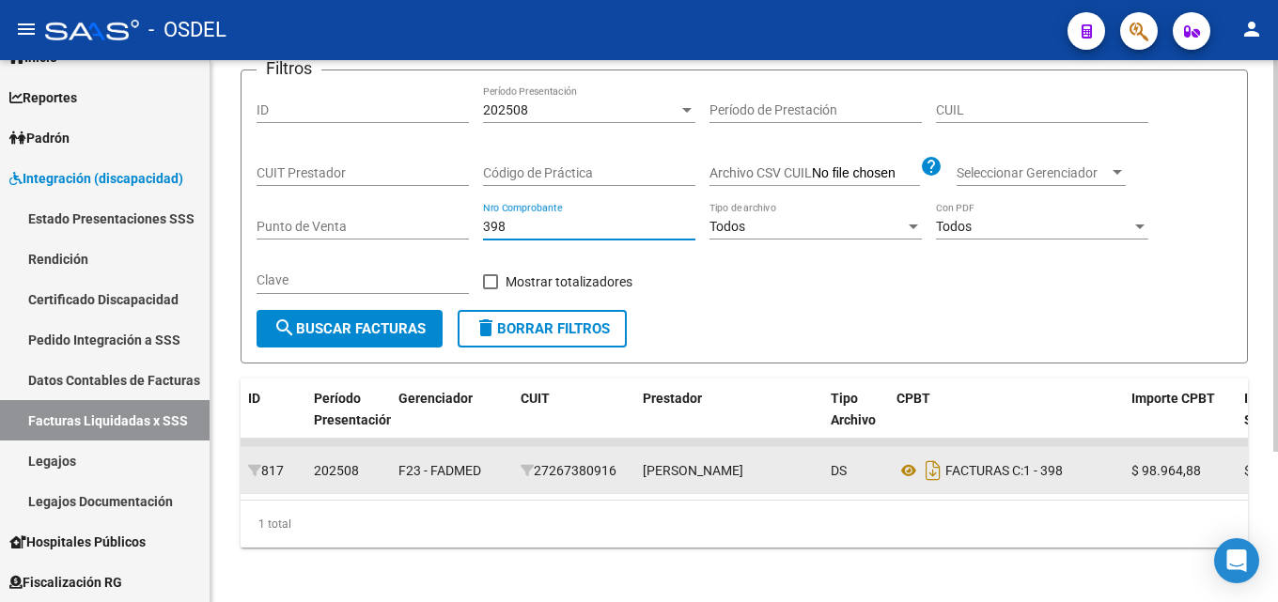
click at [524, 229] on input "398" at bounding box center [589, 227] width 212 height 16
click at [454, 222] on div "Filtros ID 202508 Período Presentación Período de Prestación CUIL CUIT Prestado…" at bounding box center [745, 198] width 976 height 225
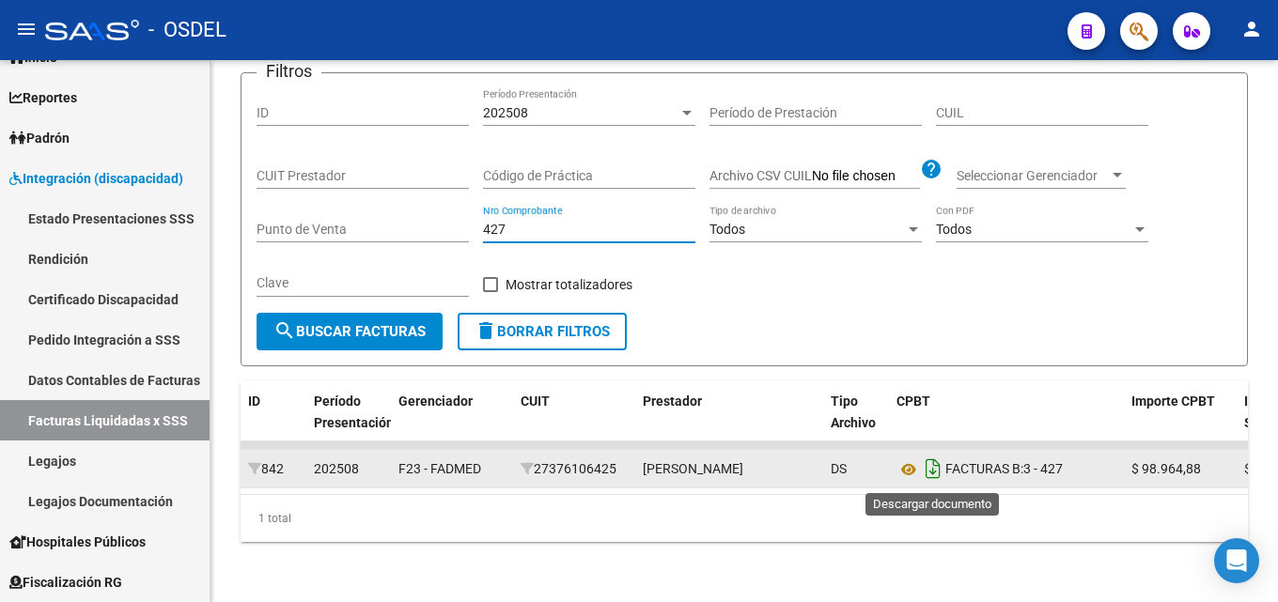
click at [937, 479] on icon "Descargar documento" at bounding box center [933, 469] width 24 height 30
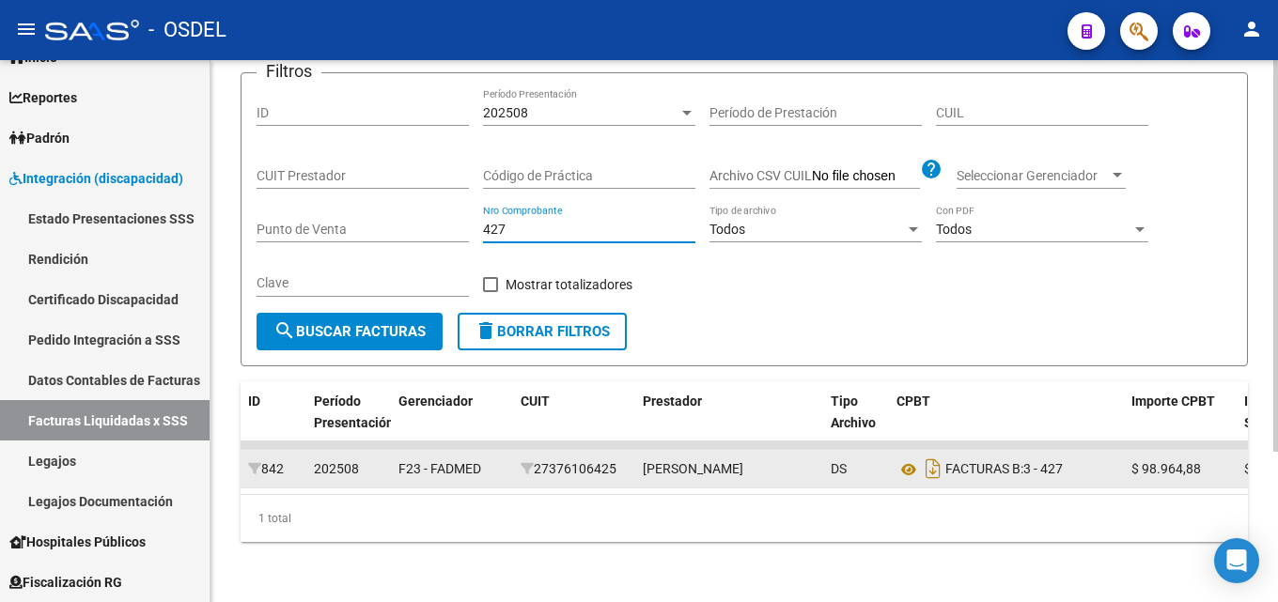
drag, startPoint x: 517, startPoint y: 228, endPoint x: 440, endPoint y: 226, distance: 77.1
click at [440, 226] on div "Filtros ID 202508 Período Presentación Período de Prestación CUIL CUIT Prestado…" at bounding box center [745, 200] width 976 height 225
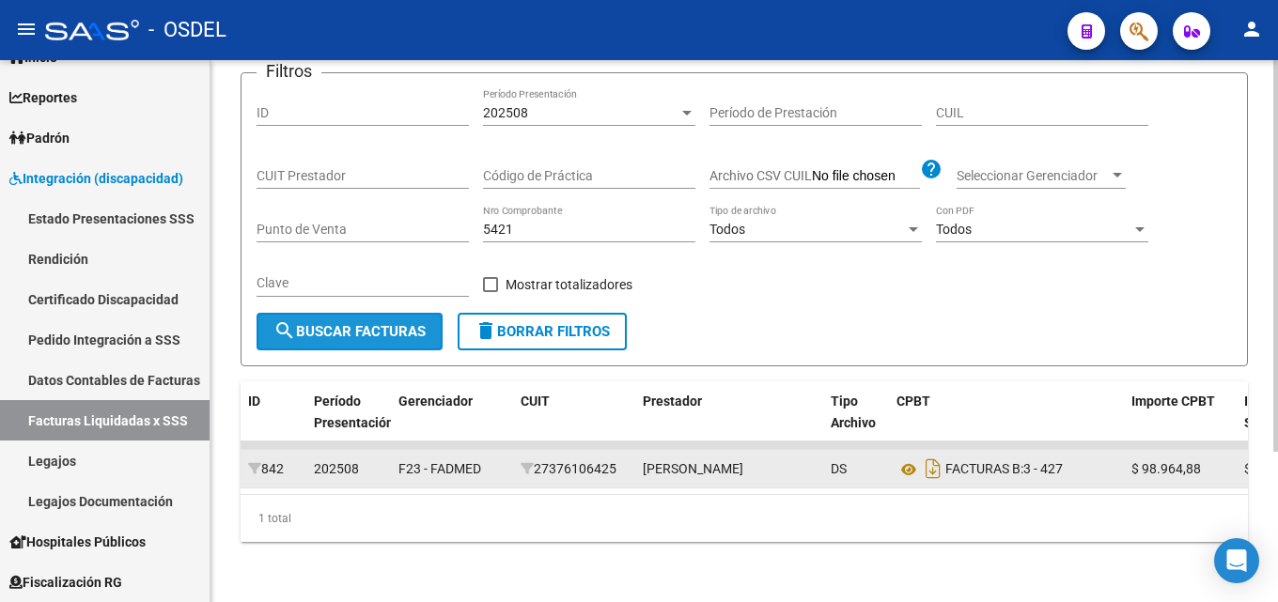
click at [387, 330] on span "search Buscar Facturas" at bounding box center [349, 331] width 152 height 17
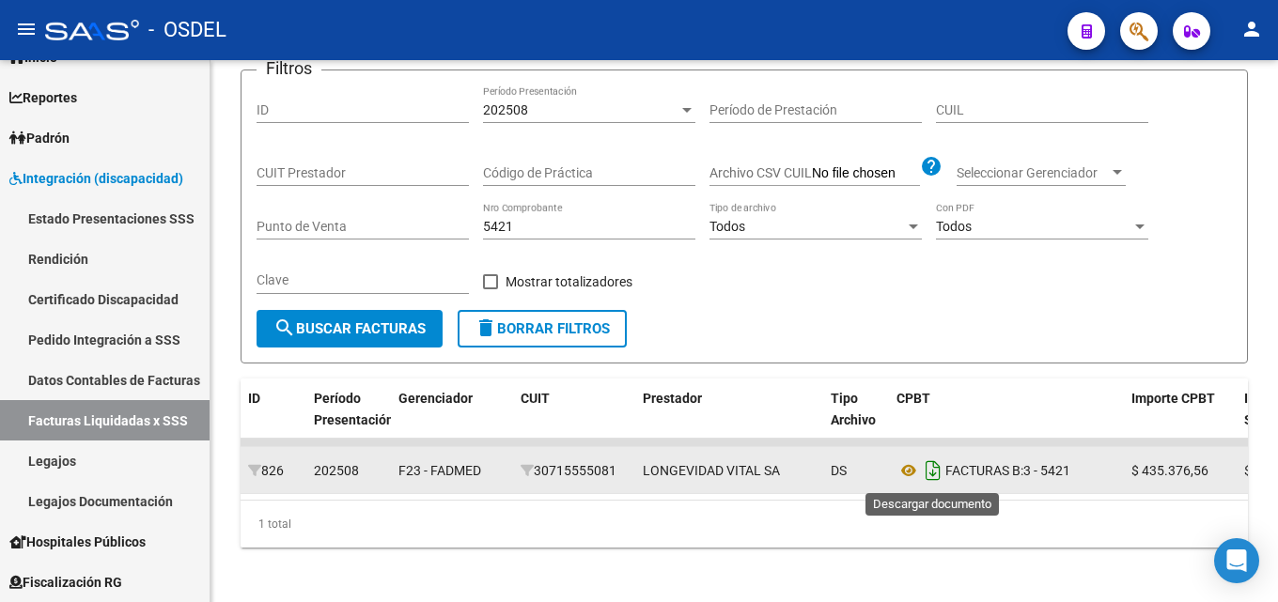
click at [931, 464] on icon "Descargar documento" at bounding box center [933, 471] width 24 height 30
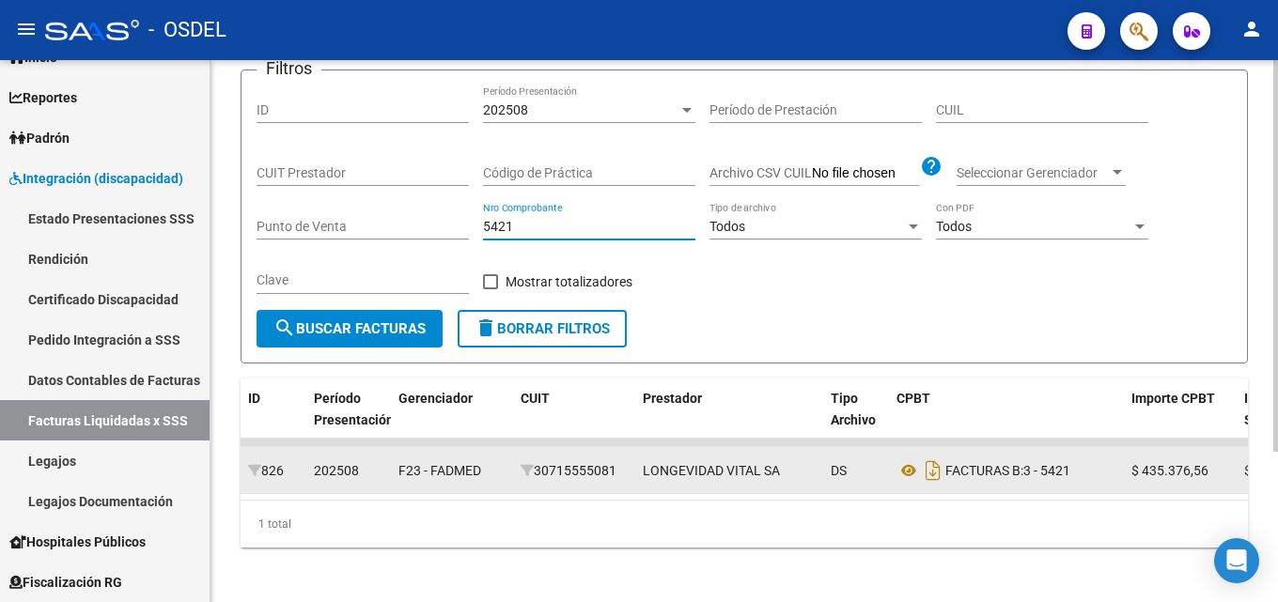
drag, startPoint x: 518, startPoint y: 228, endPoint x: 438, endPoint y: 219, distance: 80.4
click at [438, 219] on div "Filtros ID 202508 Período Presentación Período de Prestación CUIL CUIT Prestado…" at bounding box center [745, 198] width 976 height 225
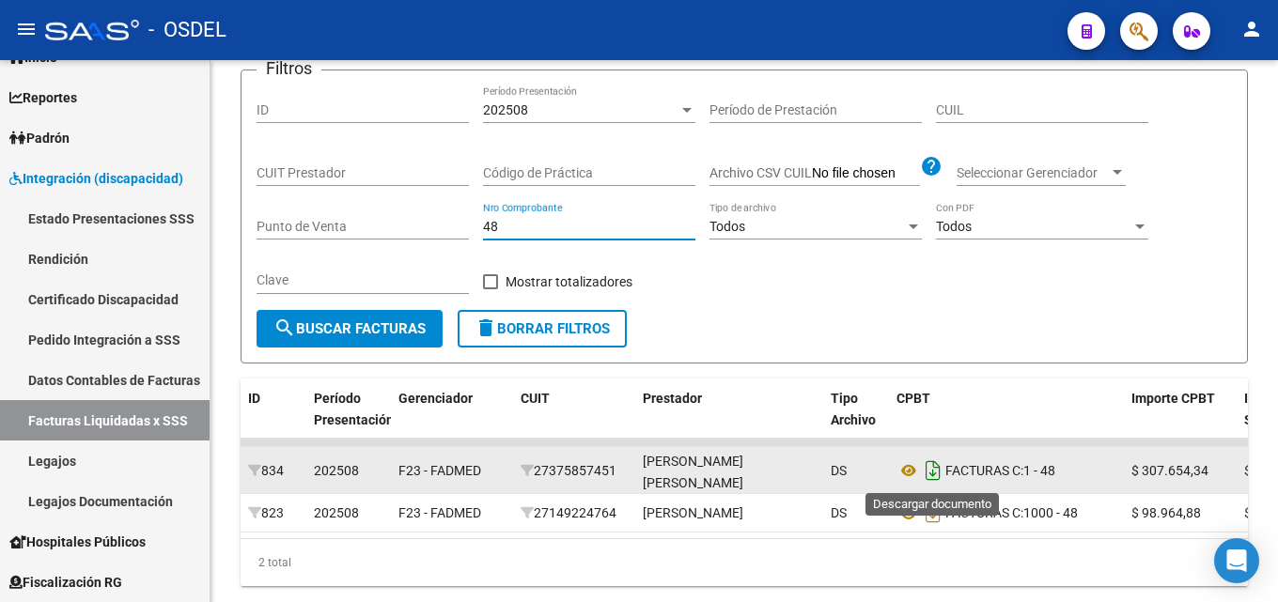
click at [930, 476] on icon "Descargar documento" at bounding box center [933, 471] width 24 height 30
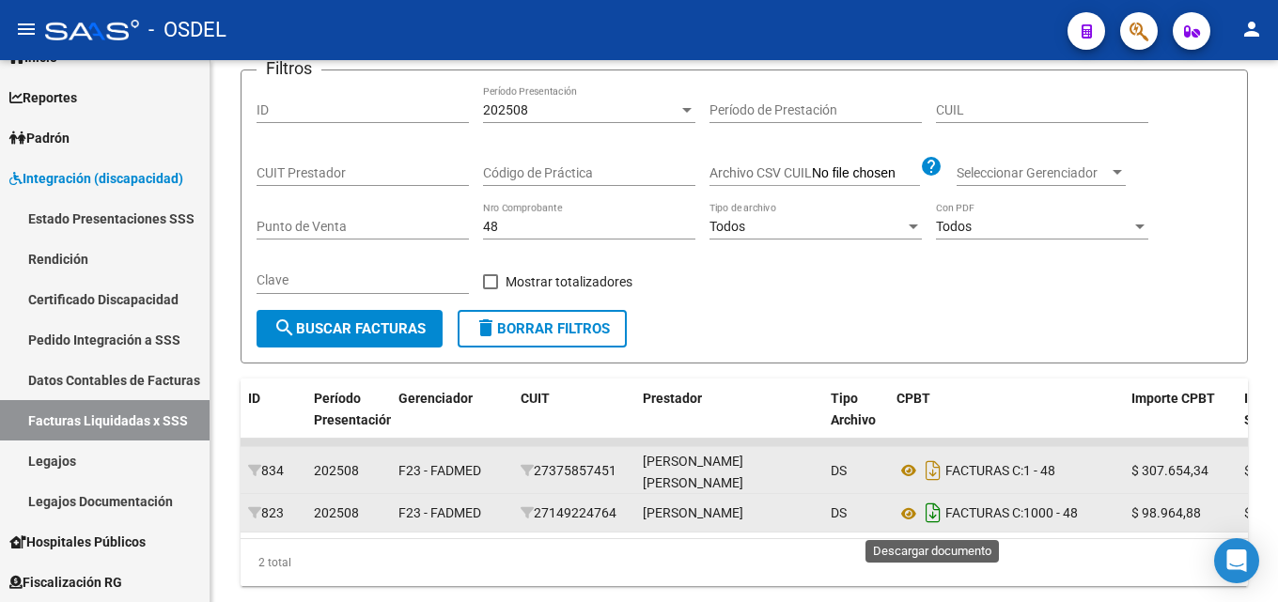
click at [936, 516] on icon "Descargar documento" at bounding box center [933, 513] width 24 height 30
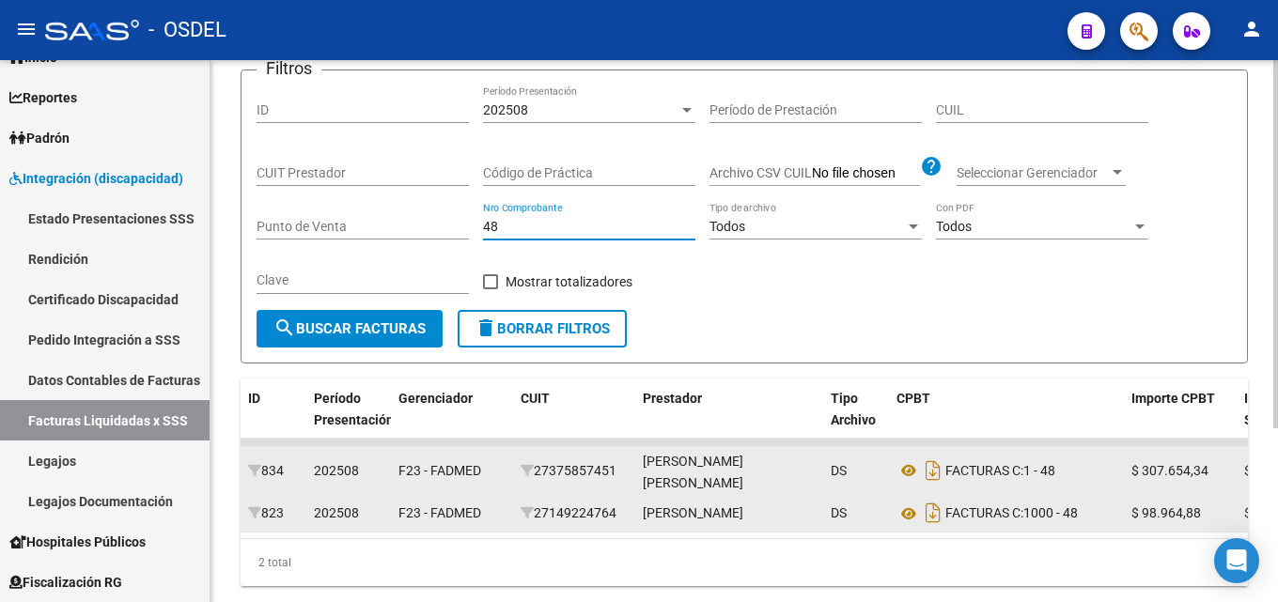
drag, startPoint x: 519, startPoint y: 227, endPoint x: 447, endPoint y: 225, distance: 71.5
click at [447, 226] on div "Filtros ID 202508 Período Presentación Período de Prestación CUIL CUIT Prestado…" at bounding box center [745, 198] width 976 height 225
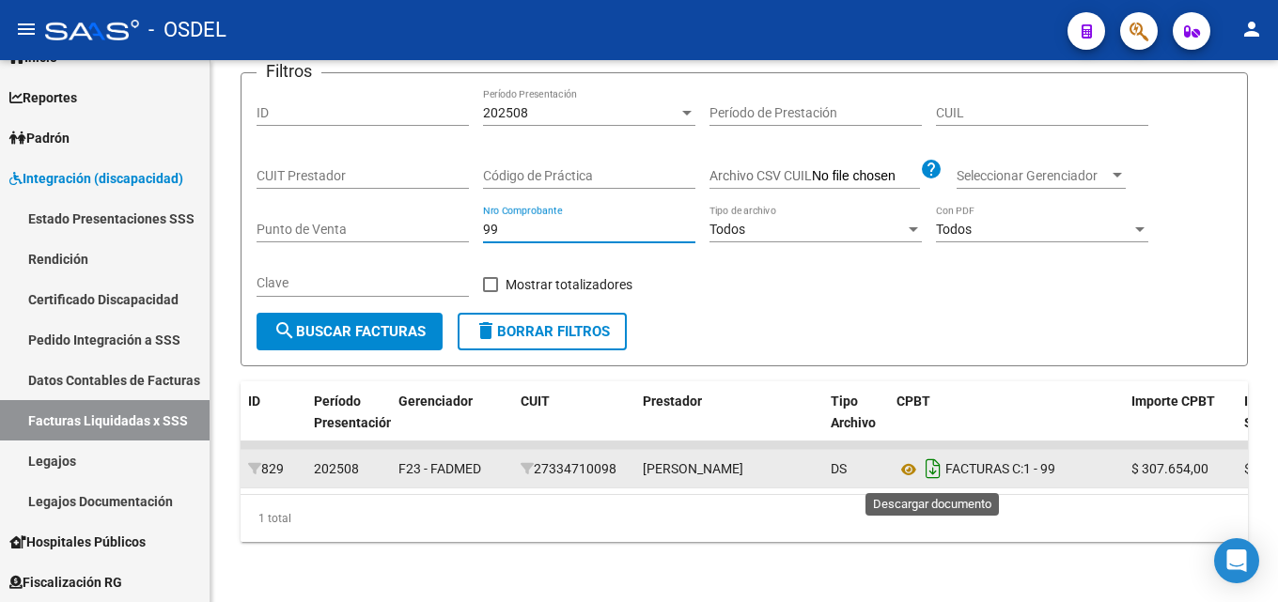
click at [930, 472] on icon "Descargar documento" at bounding box center [933, 469] width 24 height 30
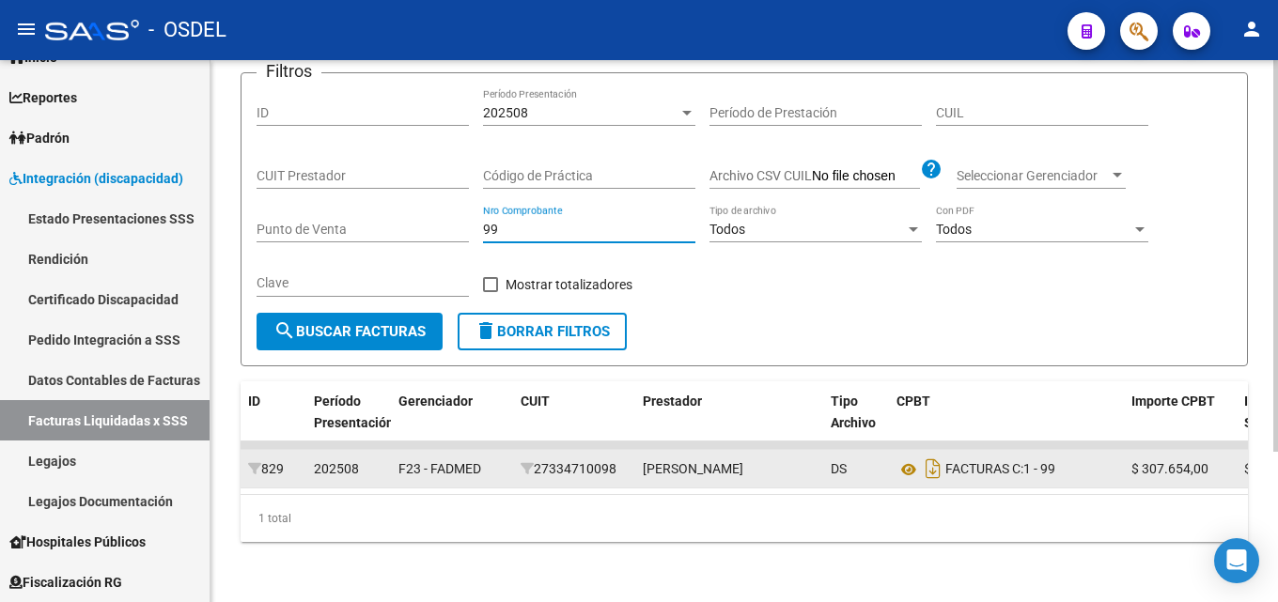
drag, startPoint x: 533, startPoint y: 228, endPoint x: 453, endPoint y: 226, distance: 79.9
click at [453, 226] on div "Filtros ID 202508 Período Presentación Período de Prestación CUIL CUIT Prestado…" at bounding box center [745, 200] width 976 height 225
click at [428, 327] on button "search Buscar Facturas" at bounding box center [350, 332] width 186 height 38
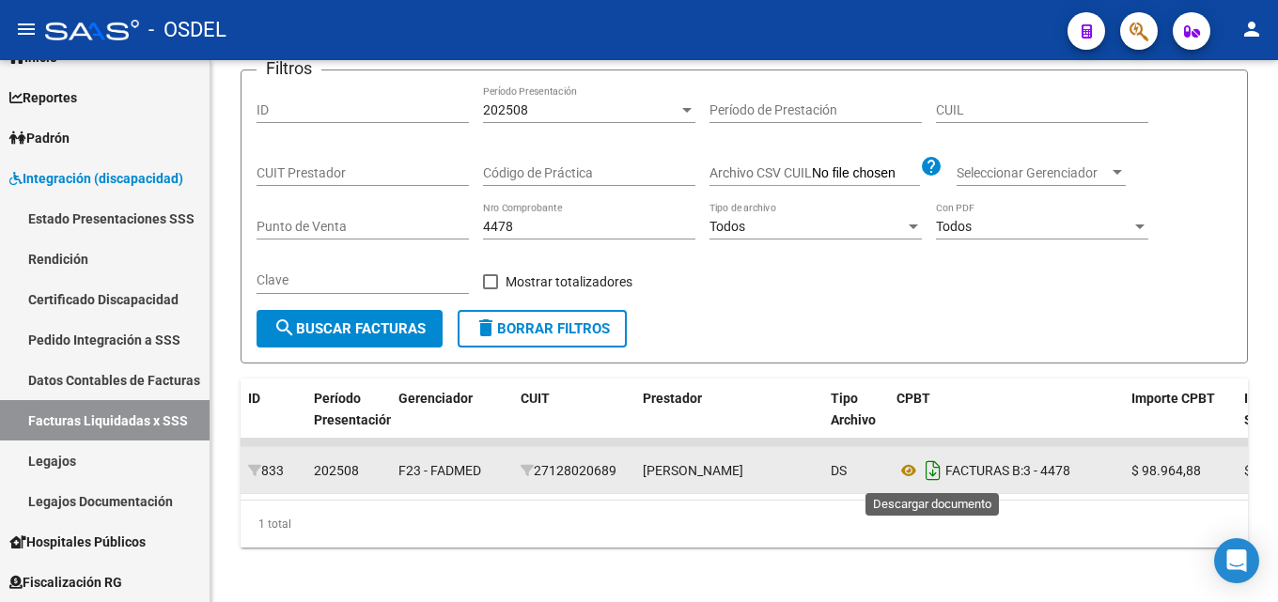
click at [932, 468] on icon "Descargar documento" at bounding box center [933, 471] width 24 height 30
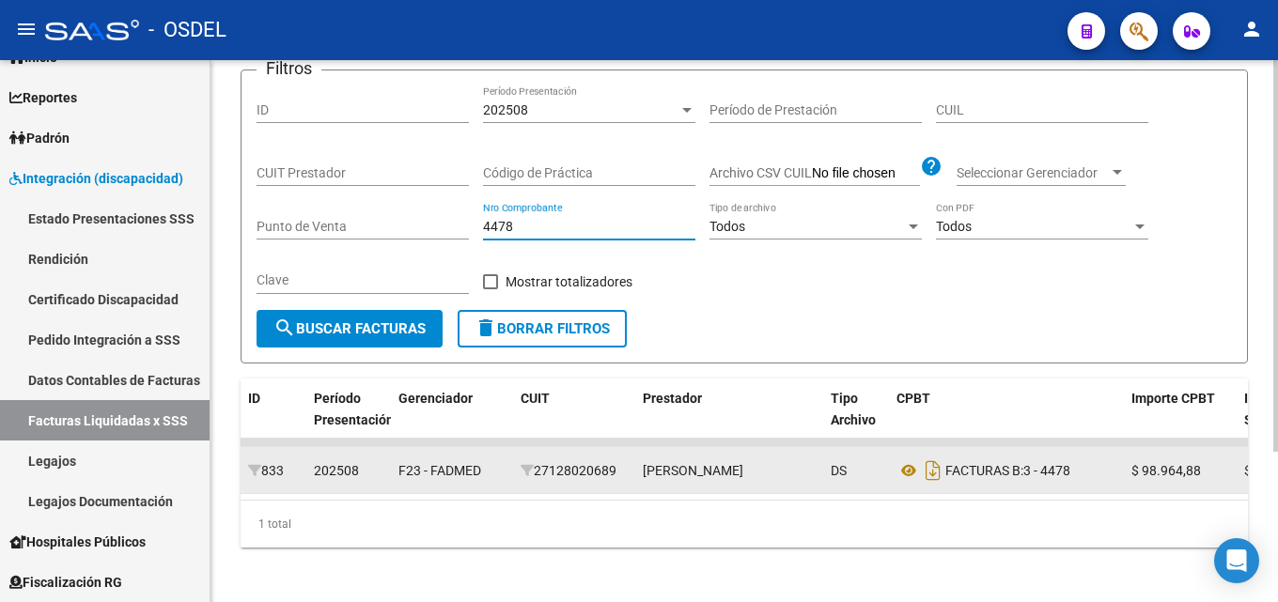
drag, startPoint x: 520, startPoint y: 227, endPoint x: 472, endPoint y: 227, distance: 47.9
click at [472, 227] on div "Filtros ID 202508 Período Presentación Período de Prestación CUIL CUIT Prestado…" at bounding box center [745, 198] width 976 height 225
click at [400, 334] on span "search Buscar Facturas" at bounding box center [349, 328] width 152 height 17
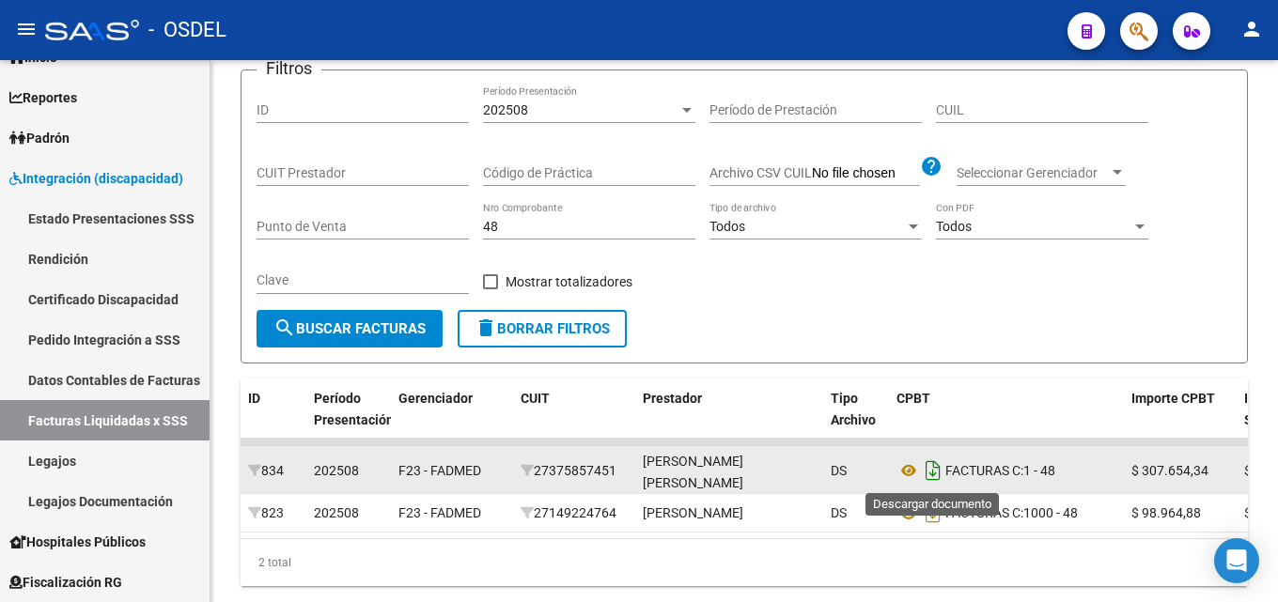
click at [923, 474] on icon "Descargar documento" at bounding box center [933, 471] width 24 height 30
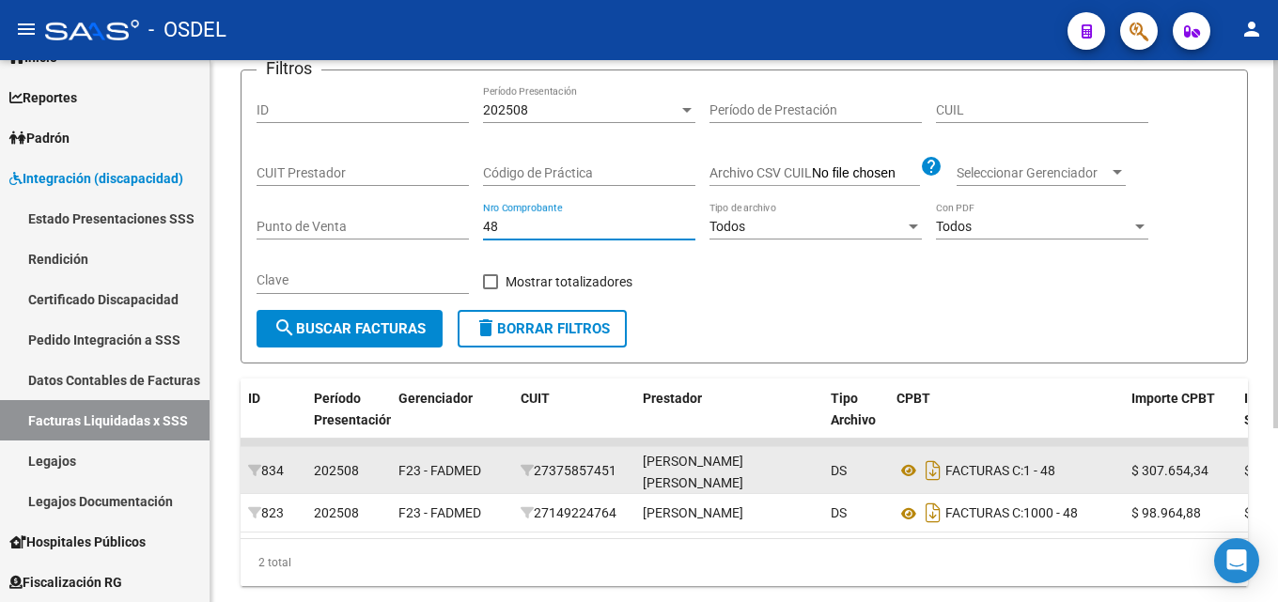
drag, startPoint x: 505, startPoint y: 228, endPoint x: 426, endPoint y: 216, distance: 79.9
click at [426, 216] on div "Filtros ID 202508 Período Presentación Período de Prestación CUIL CUIT Prestado…" at bounding box center [745, 198] width 976 height 225
click at [385, 325] on span "search Buscar Facturas" at bounding box center [349, 328] width 152 height 17
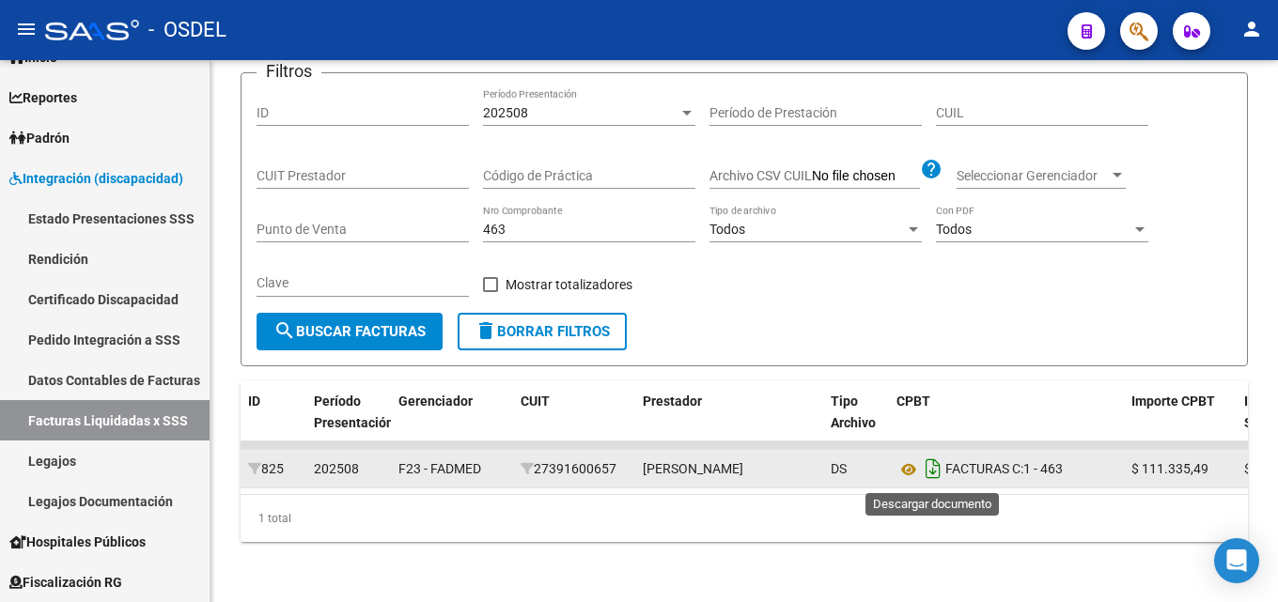
click at [932, 470] on icon "Descargar documento" at bounding box center [933, 469] width 24 height 30
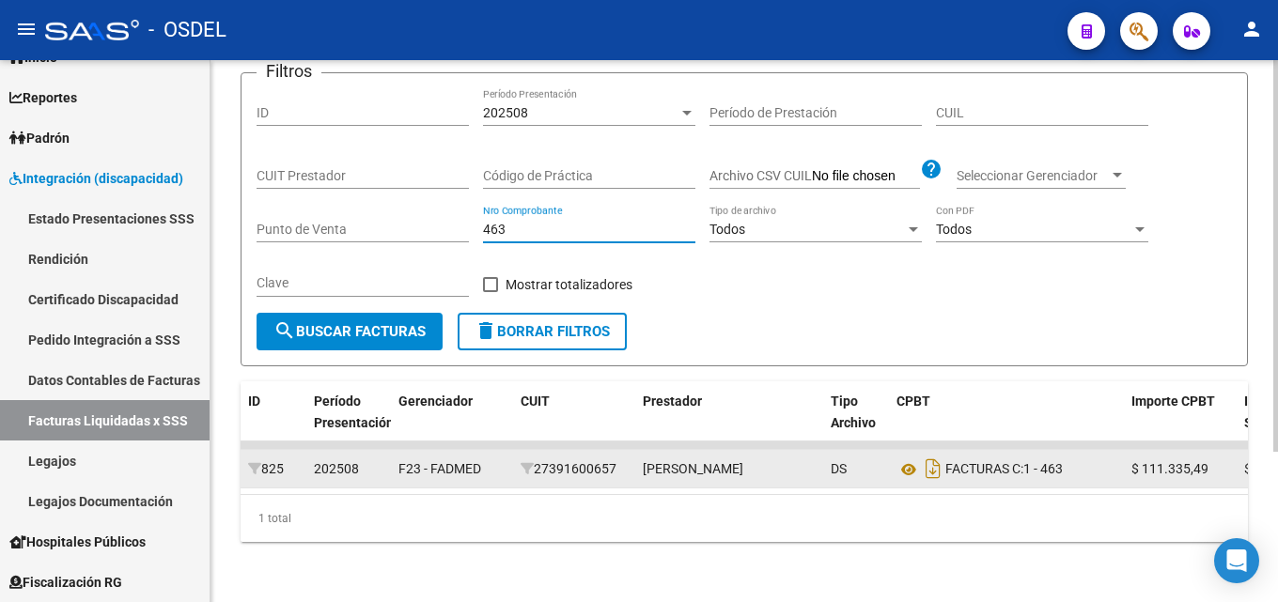
drag, startPoint x: 514, startPoint y: 226, endPoint x: 458, endPoint y: 226, distance: 56.4
click at [458, 226] on div "Filtros ID 202508 Período Presentación Período de Prestación CUIL CUIT Prestado…" at bounding box center [745, 200] width 976 height 225
click at [401, 331] on span "search Buscar Facturas" at bounding box center [349, 331] width 152 height 17
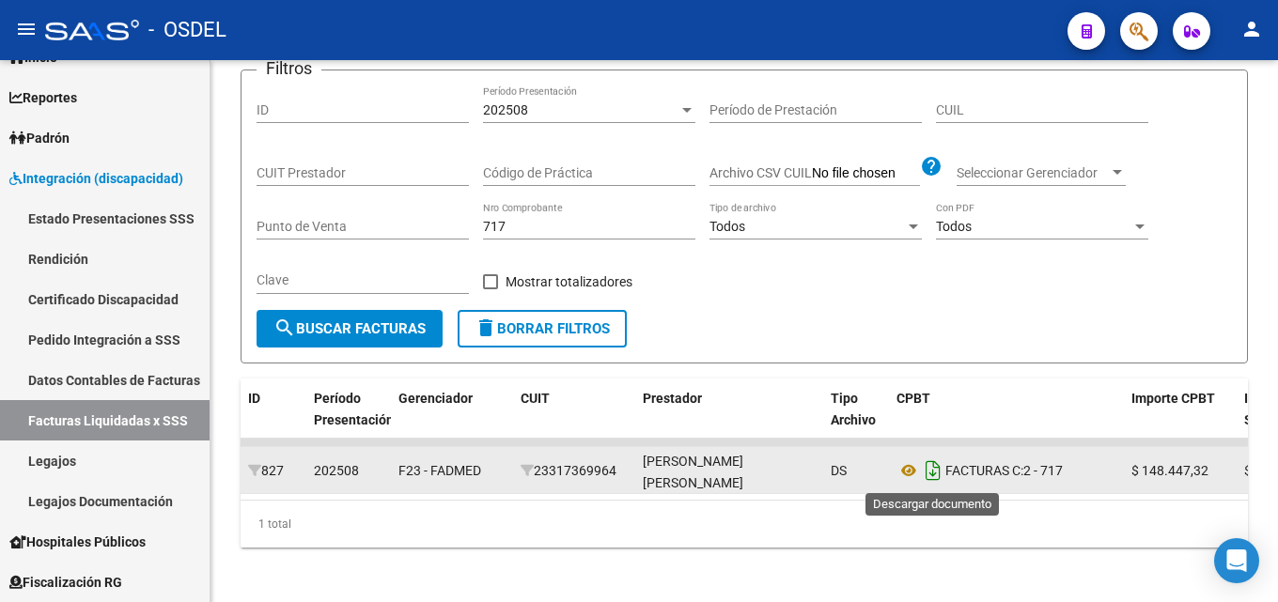
click at [934, 465] on icon "Descargar documento" at bounding box center [933, 471] width 24 height 30
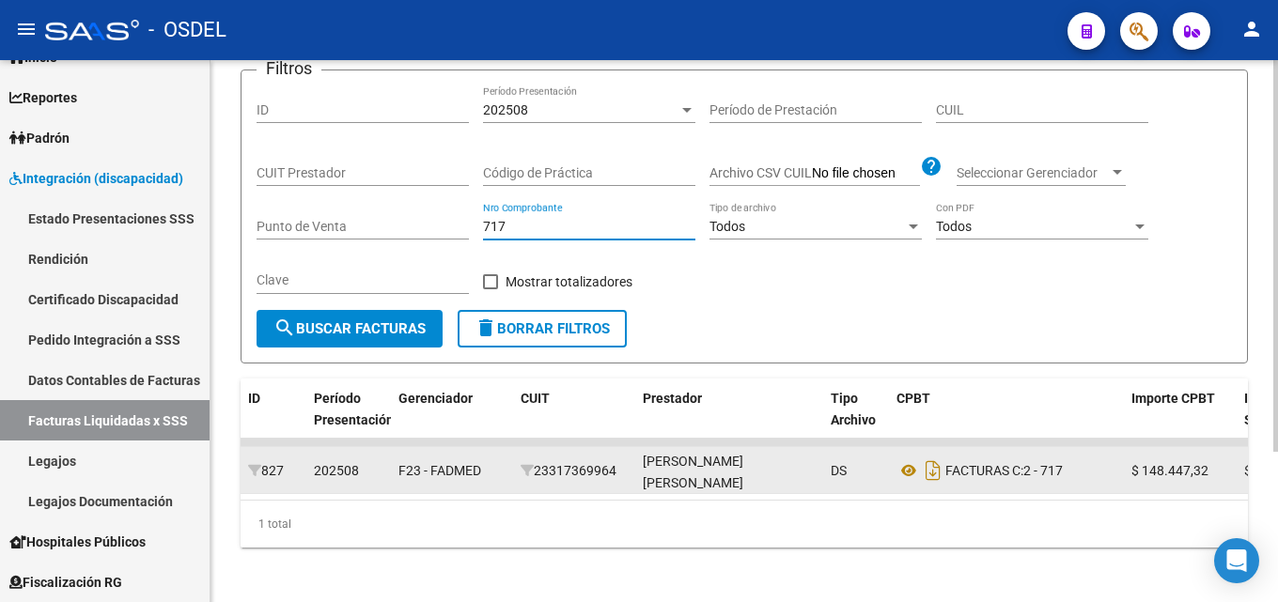
drag, startPoint x: 505, startPoint y: 223, endPoint x: 453, endPoint y: 217, distance: 52.0
click at [453, 217] on div "Filtros ID 202508 Período Presentación Período de Prestación CUIL CUIT Prestado…" at bounding box center [745, 198] width 976 height 225
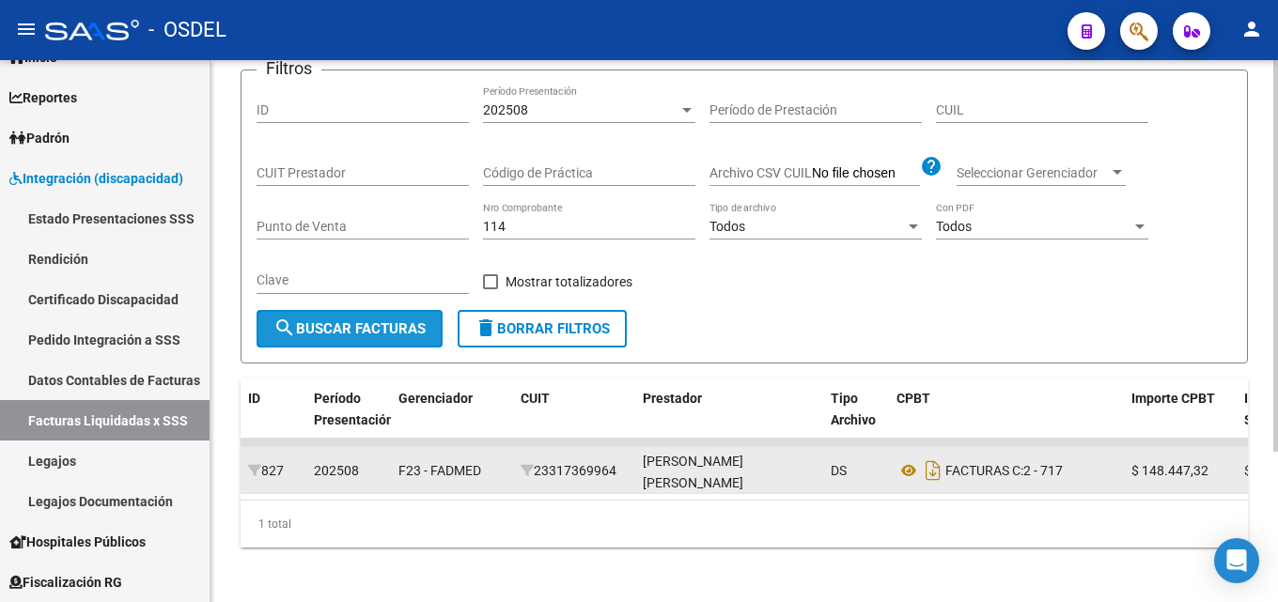
click at [401, 331] on span "search Buscar Facturas" at bounding box center [349, 328] width 152 height 17
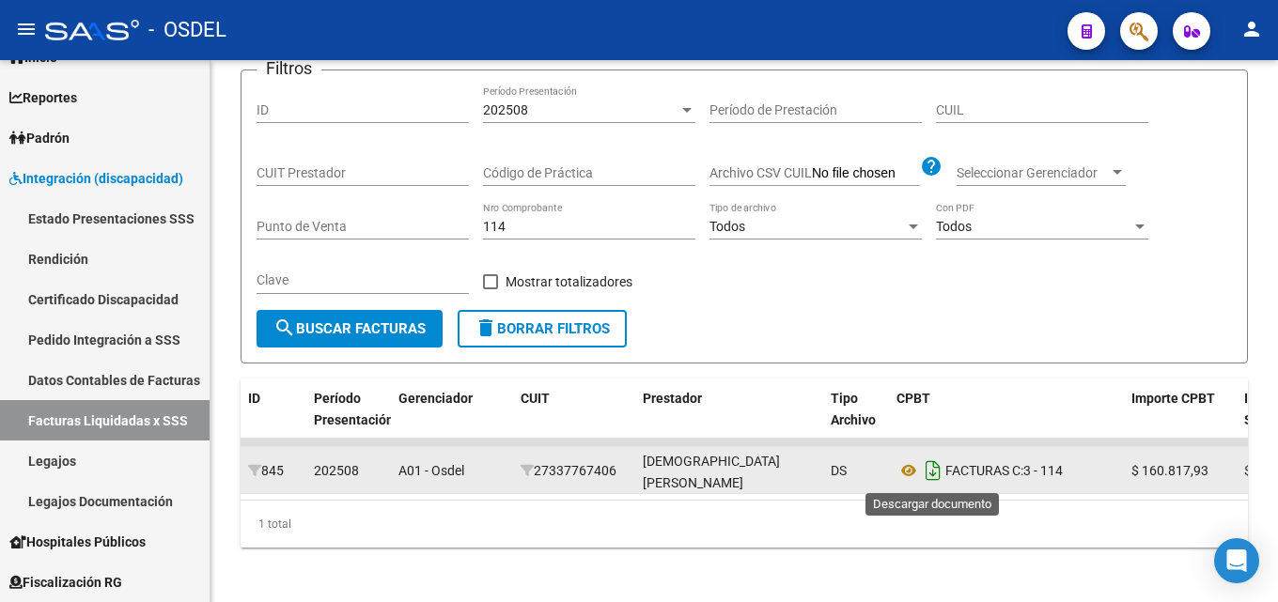
click at [930, 469] on icon "Descargar documento" at bounding box center [933, 471] width 24 height 30
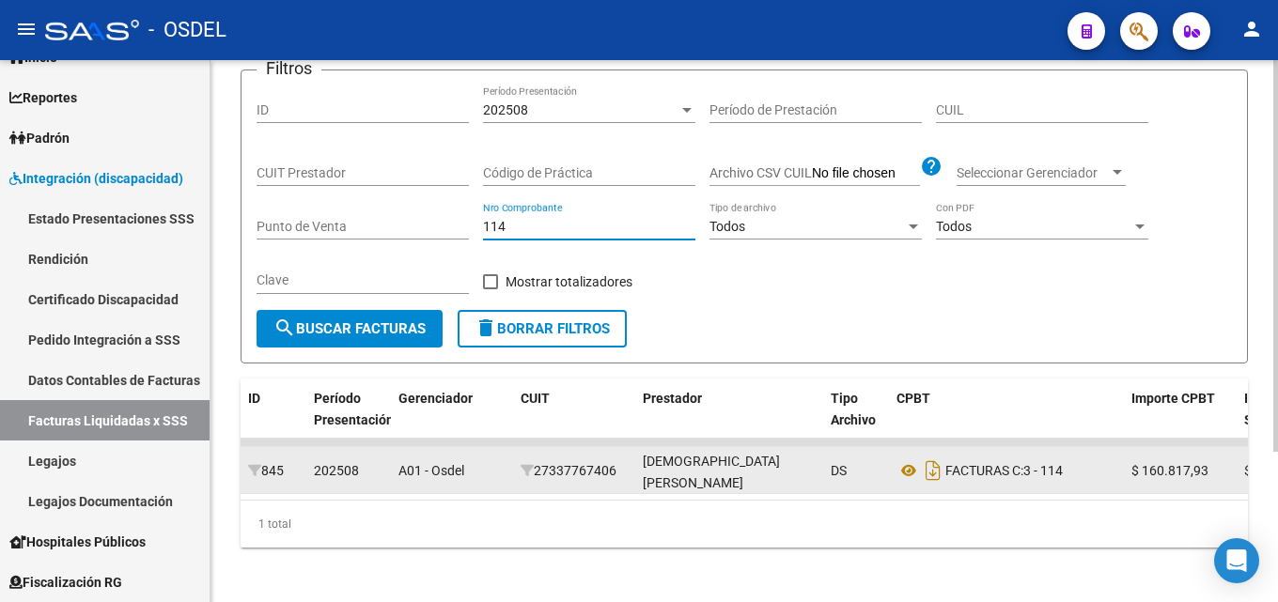
drag, startPoint x: 517, startPoint y: 227, endPoint x: 433, endPoint y: 227, distance: 83.6
click at [433, 227] on div "Filtros ID 202508 Período Presentación Período de Prestación CUIL CUIT Prestado…" at bounding box center [745, 198] width 976 height 225
click at [381, 319] on button "search Buscar Facturas" at bounding box center [350, 329] width 186 height 38
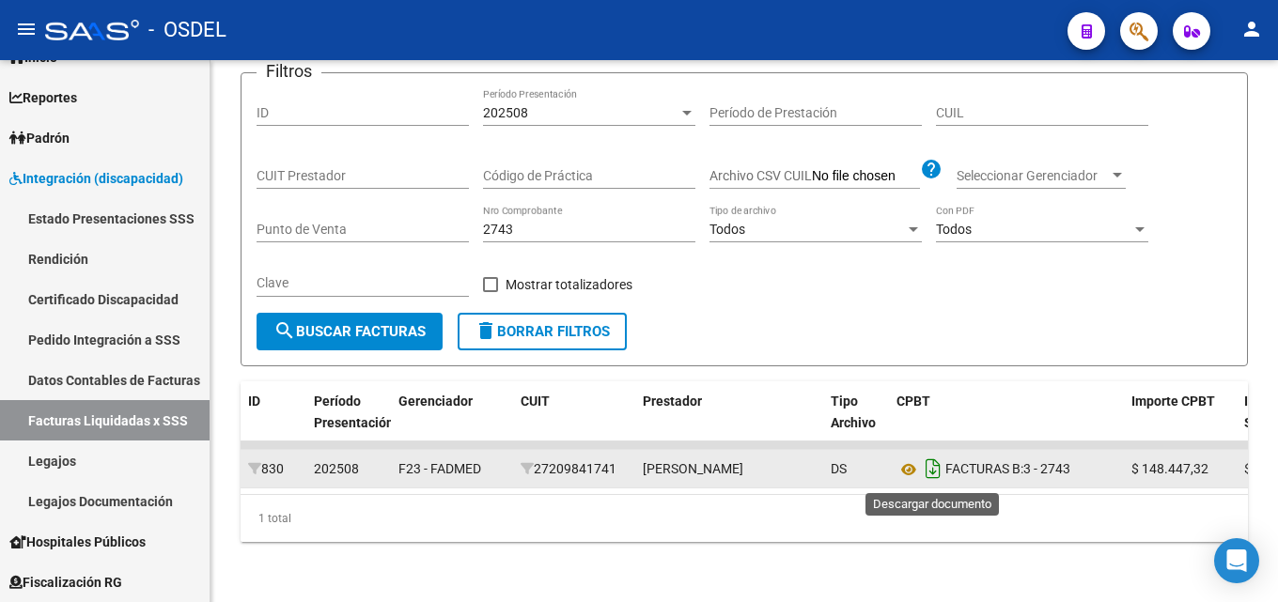
click at [929, 471] on icon "Descargar documento" at bounding box center [933, 469] width 24 height 30
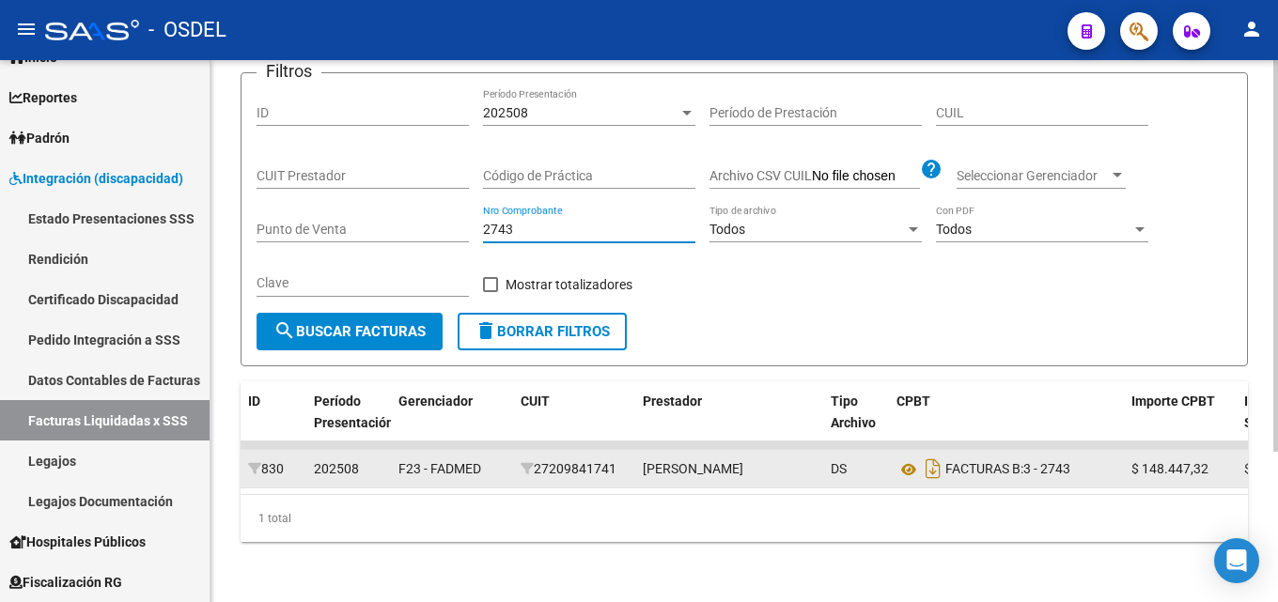
drag, startPoint x: 524, startPoint y: 231, endPoint x: 414, endPoint y: 227, distance: 111.0
click at [418, 227] on div "Filtros ID 202508 Período Presentación Período de Prestación CUIL CUIT Prestado…" at bounding box center [745, 200] width 976 height 225
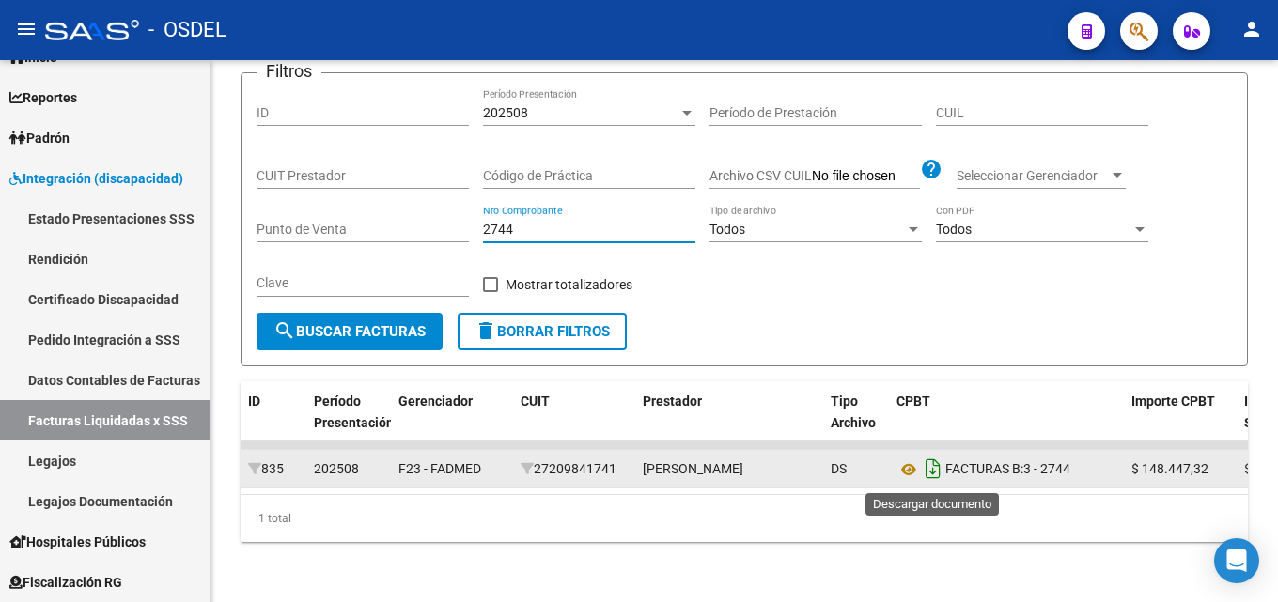
click at [935, 473] on icon "Descargar documento" at bounding box center [933, 469] width 24 height 30
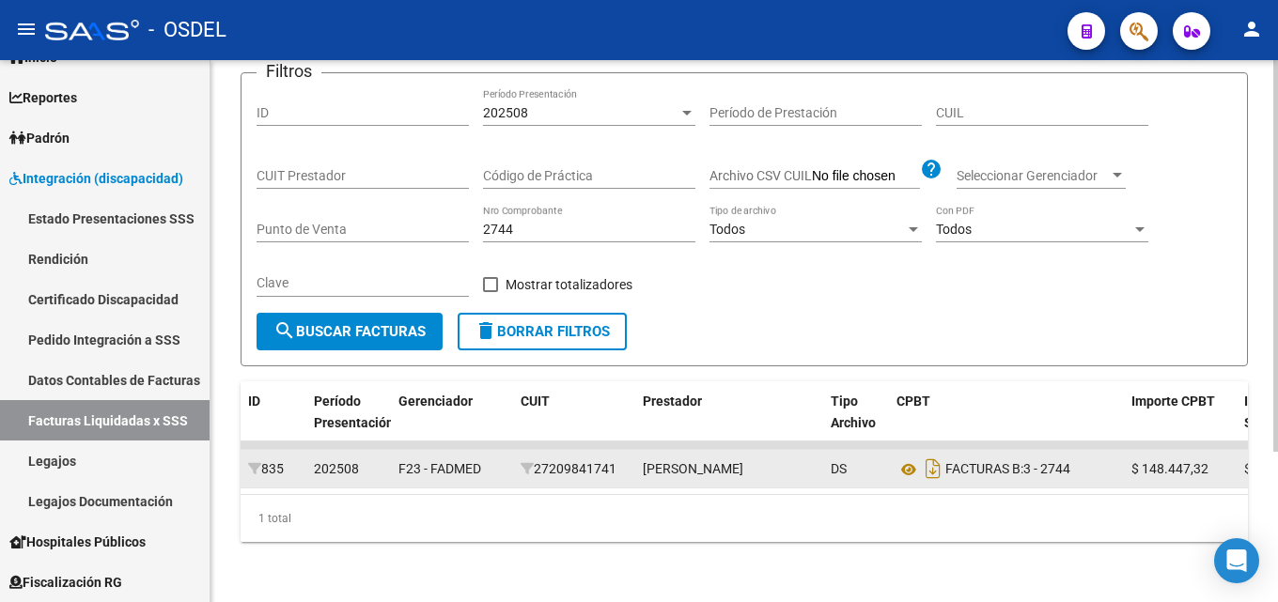
click at [525, 229] on input "2744" at bounding box center [589, 230] width 212 height 16
drag, startPoint x: 530, startPoint y: 229, endPoint x: 425, endPoint y: 229, distance: 105.3
click at [425, 229] on div "Filtros ID 202508 Período Presentación Período de Prestación CUIL CUIT Prestado…" at bounding box center [745, 200] width 976 height 225
click at [405, 323] on span "search Buscar Facturas" at bounding box center [349, 331] width 152 height 17
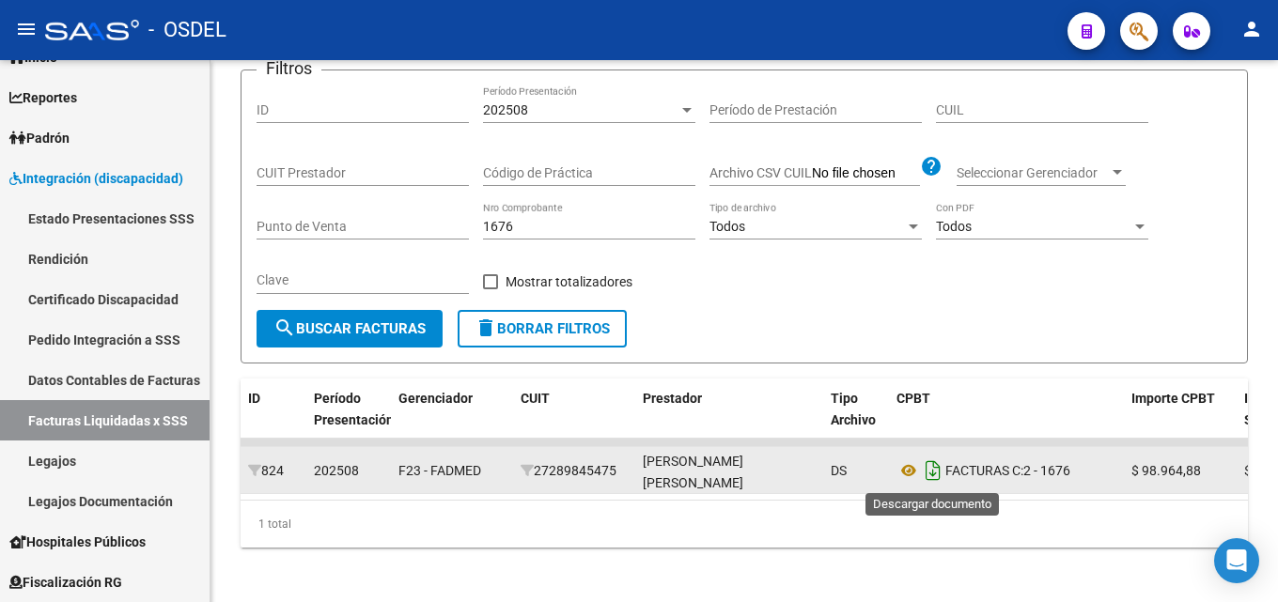
click at [930, 477] on icon "Descargar documento" at bounding box center [933, 471] width 24 height 30
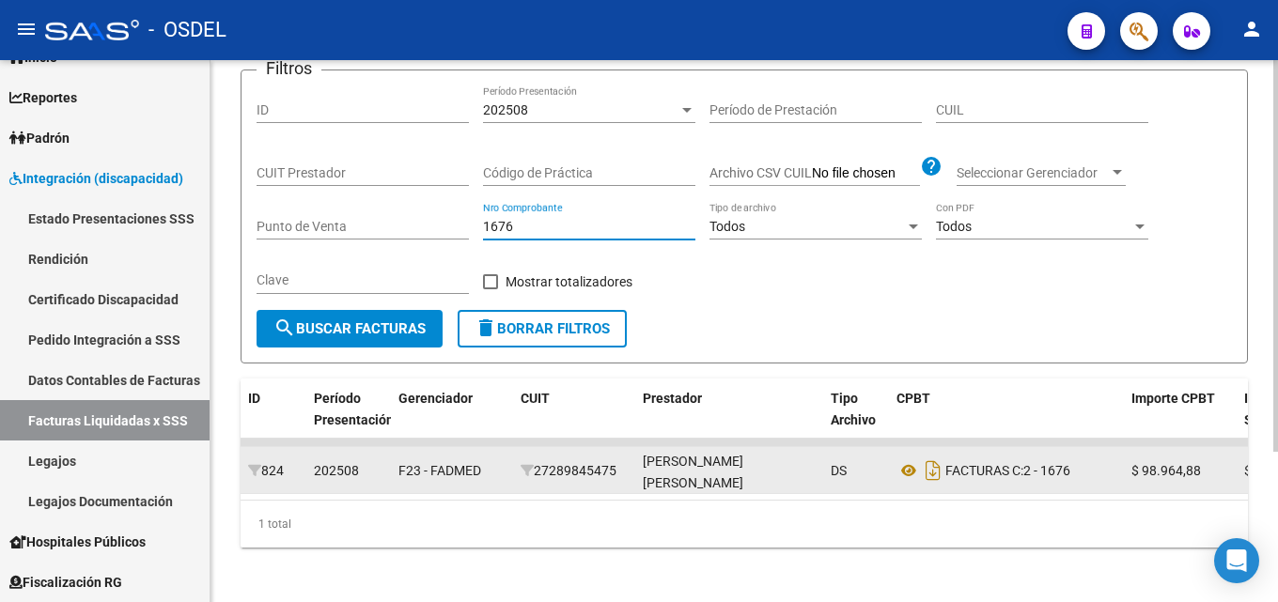
drag, startPoint x: 492, startPoint y: 226, endPoint x: 433, endPoint y: 226, distance: 58.3
click at [435, 226] on div "Filtros ID 202508 Período Presentación Período de Prestación CUIL CUIT Prestado…" at bounding box center [745, 198] width 976 height 225
click at [422, 335] on span "search Buscar Facturas" at bounding box center [349, 328] width 152 height 17
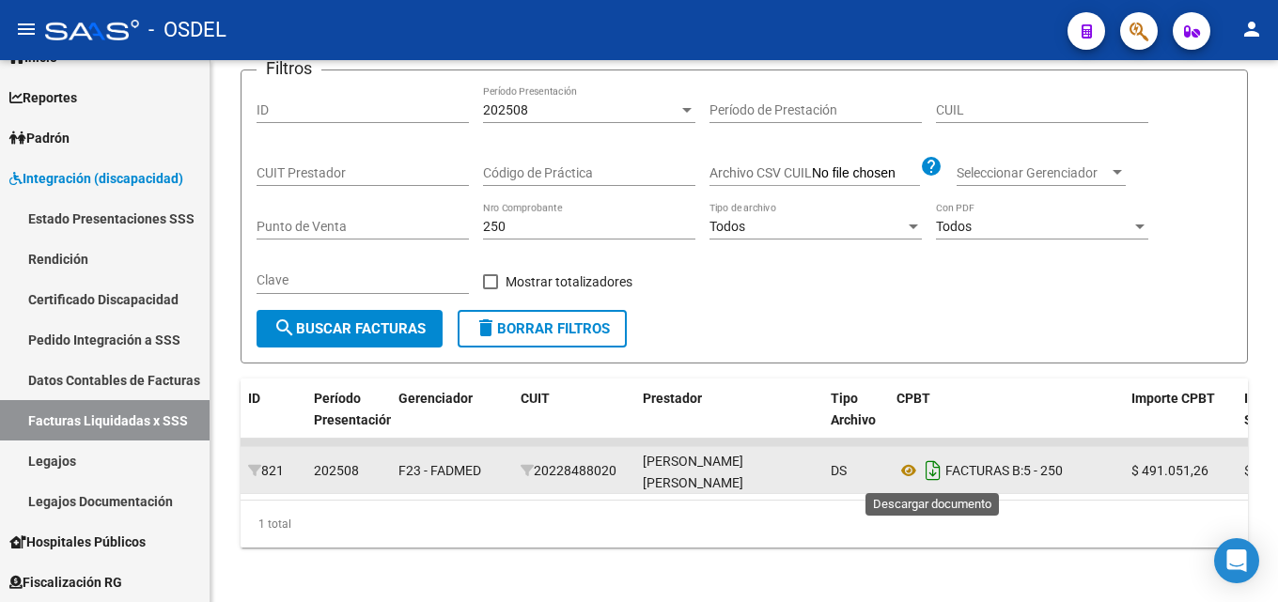
click at [930, 476] on icon "Descargar documento" at bounding box center [933, 471] width 24 height 30
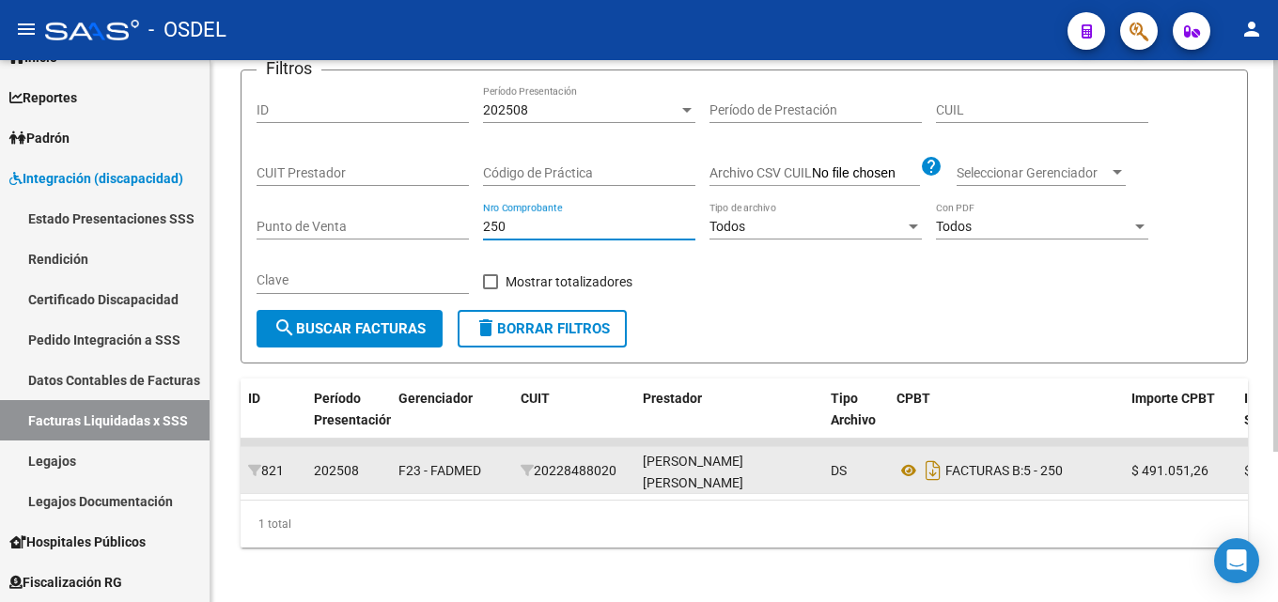
drag, startPoint x: 523, startPoint y: 226, endPoint x: 485, endPoint y: 225, distance: 38.5
click at [488, 225] on input "250" at bounding box center [589, 227] width 212 height 16
click at [516, 237] on div "250 Nro Comprobante" at bounding box center [589, 221] width 212 height 38
type input "2"
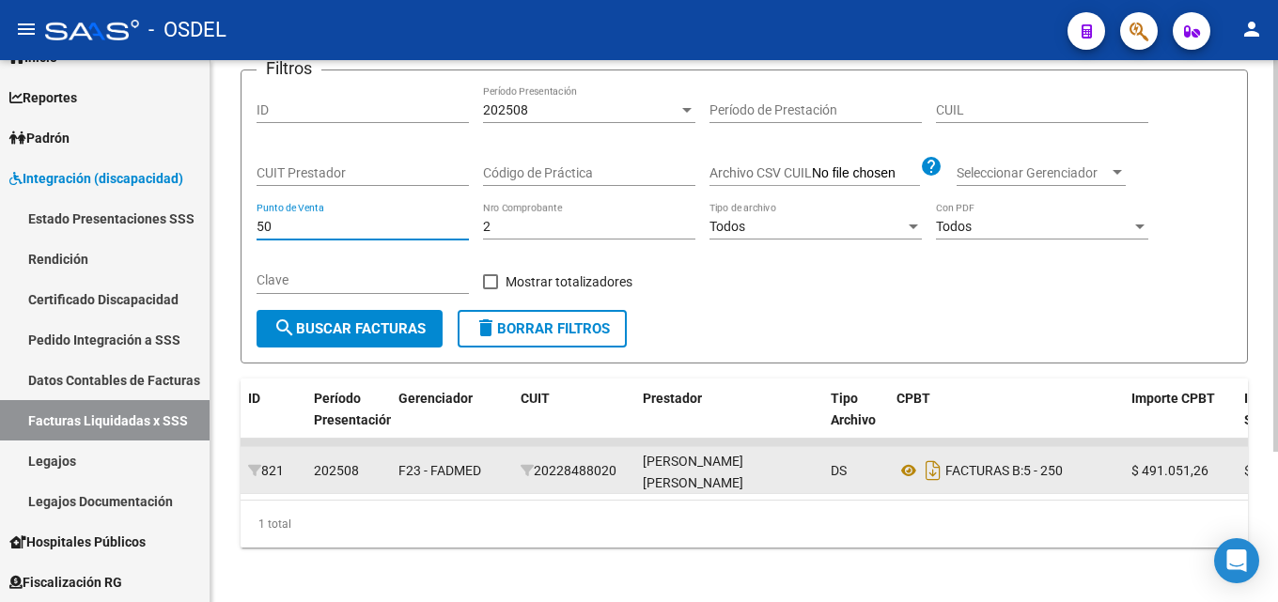
type input "50"
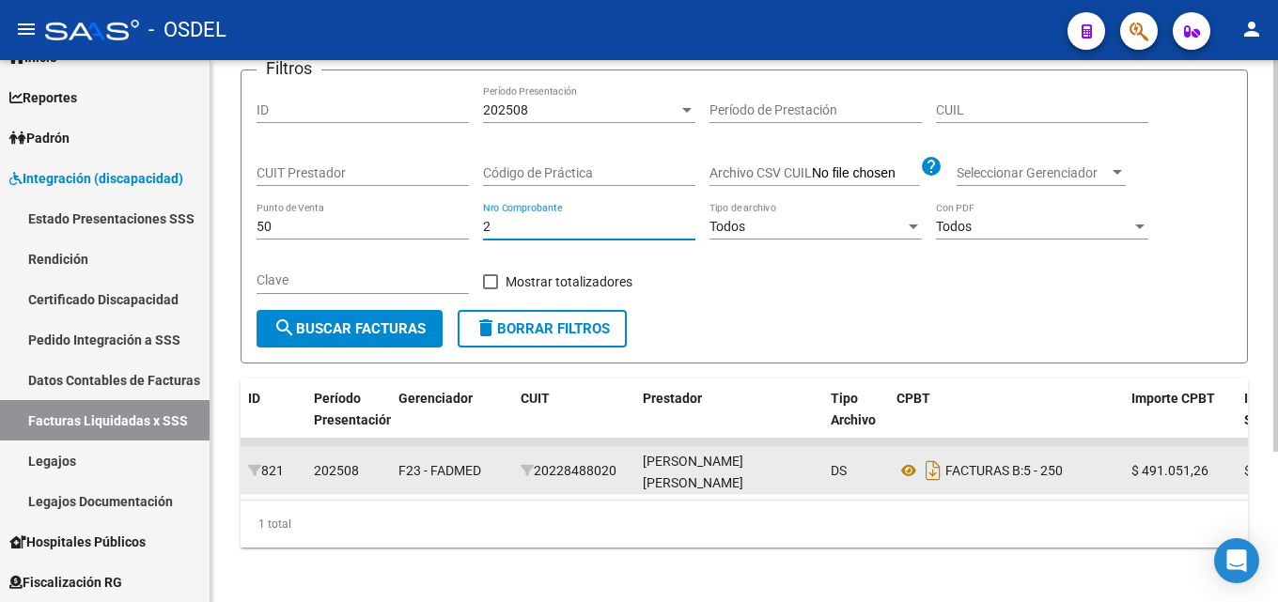
click at [527, 228] on input "2" at bounding box center [589, 227] width 212 height 16
type input "2"
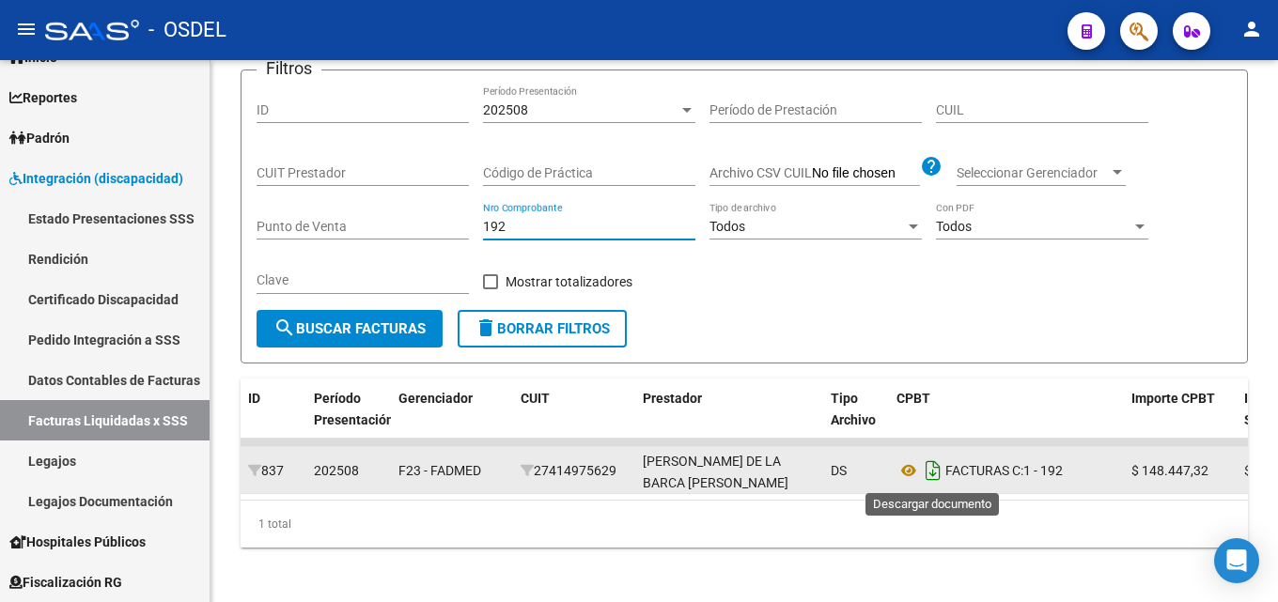
click at [928, 475] on icon "Descargar documento" at bounding box center [933, 471] width 24 height 30
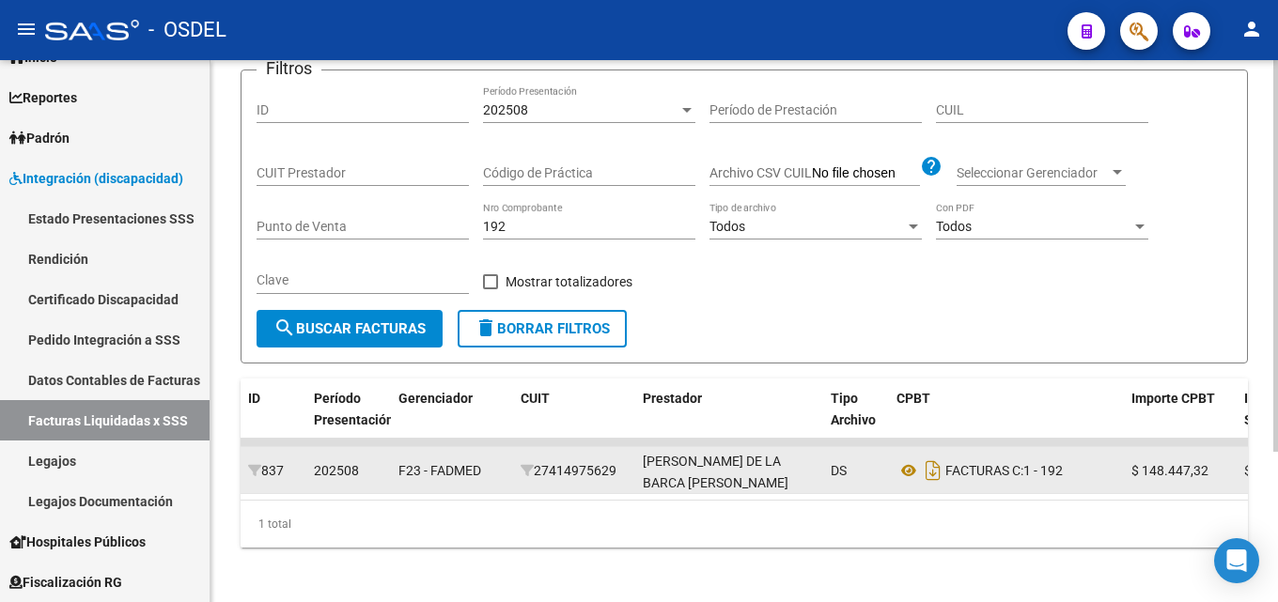
click at [523, 225] on input "192" at bounding box center [589, 227] width 212 height 16
drag, startPoint x: 531, startPoint y: 227, endPoint x: 383, endPoint y: 222, distance: 147.6
click at [383, 222] on div "Filtros ID 202508 Período Presentación Período de Prestación CUIL CUIT Prestado…" at bounding box center [745, 198] width 976 height 225
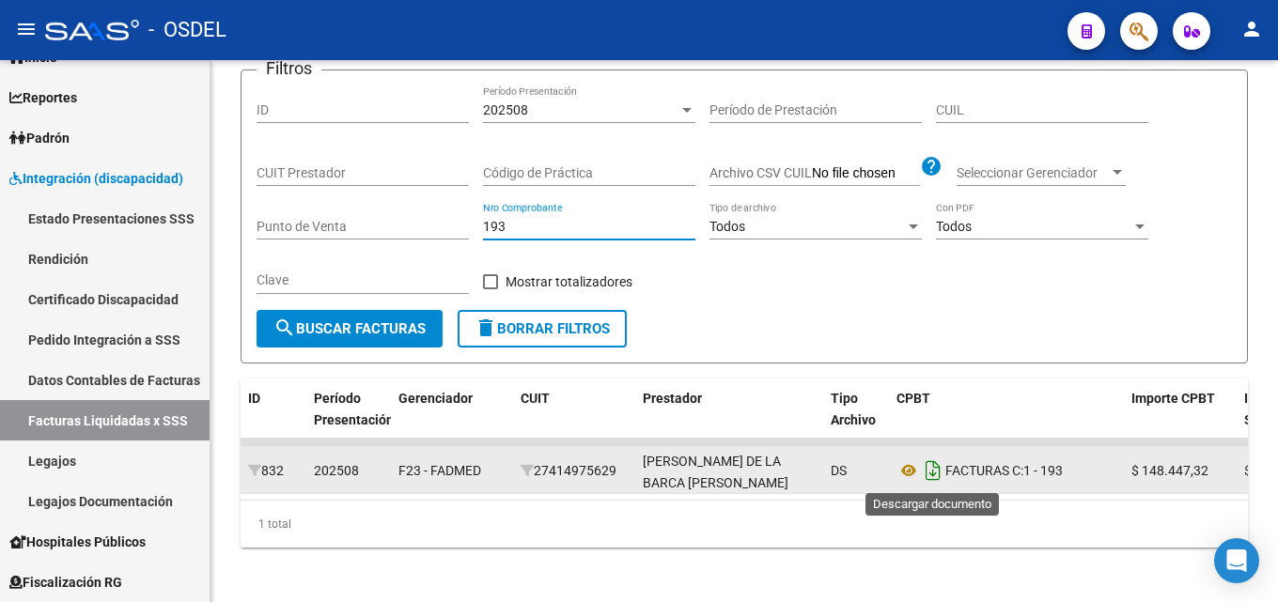
click at [937, 467] on icon "Descargar documento" at bounding box center [933, 471] width 24 height 30
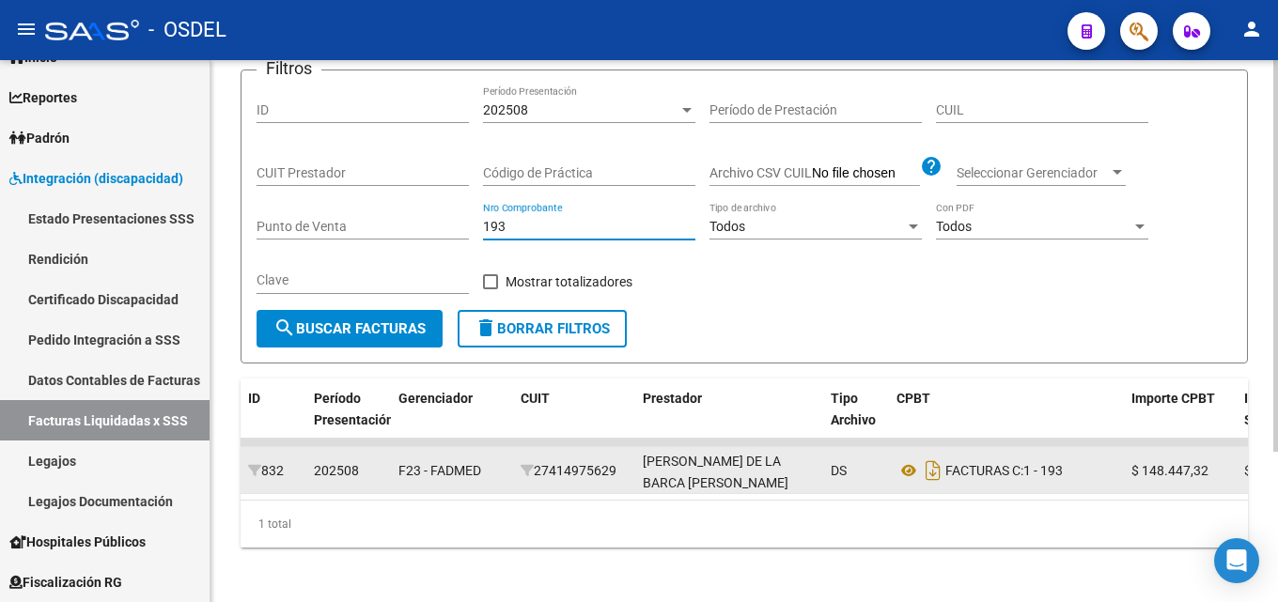
drag, startPoint x: 516, startPoint y: 228, endPoint x: 448, endPoint y: 223, distance: 67.9
click at [448, 223] on div "Filtros ID 202508 Período Presentación Período de Prestación CUIL CUIT Prestado…" at bounding box center [745, 198] width 976 height 225
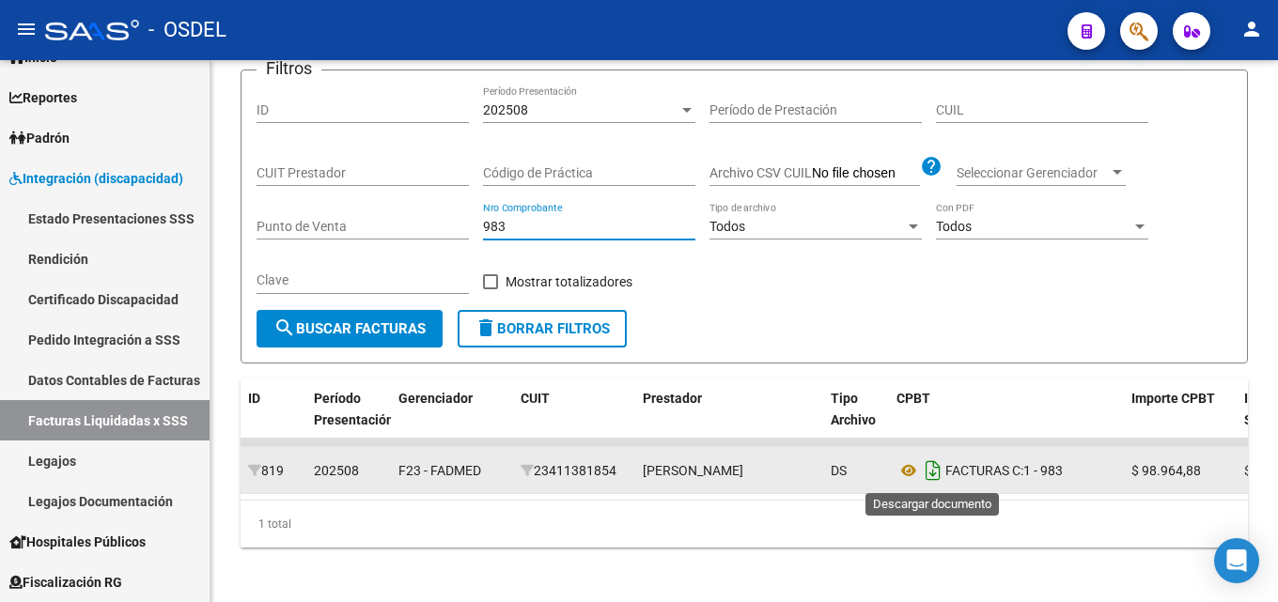
click at [937, 470] on icon "Descargar documento" at bounding box center [933, 471] width 24 height 30
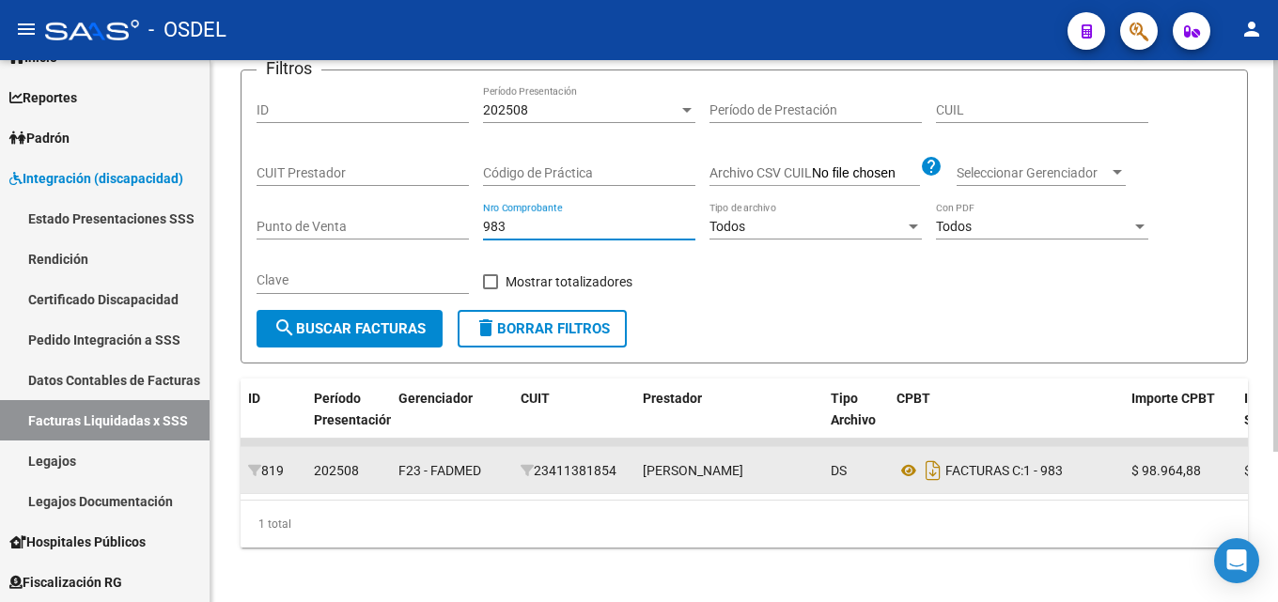
drag, startPoint x: 508, startPoint y: 226, endPoint x: 461, endPoint y: 227, distance: 47.0
click at [465, 227] on div "Filtros ID 202508 Período Presentación Período de Prestación CUIL CUIT Prestado…" at bounding box center [745, 198] width 976 height 225
type input "4"
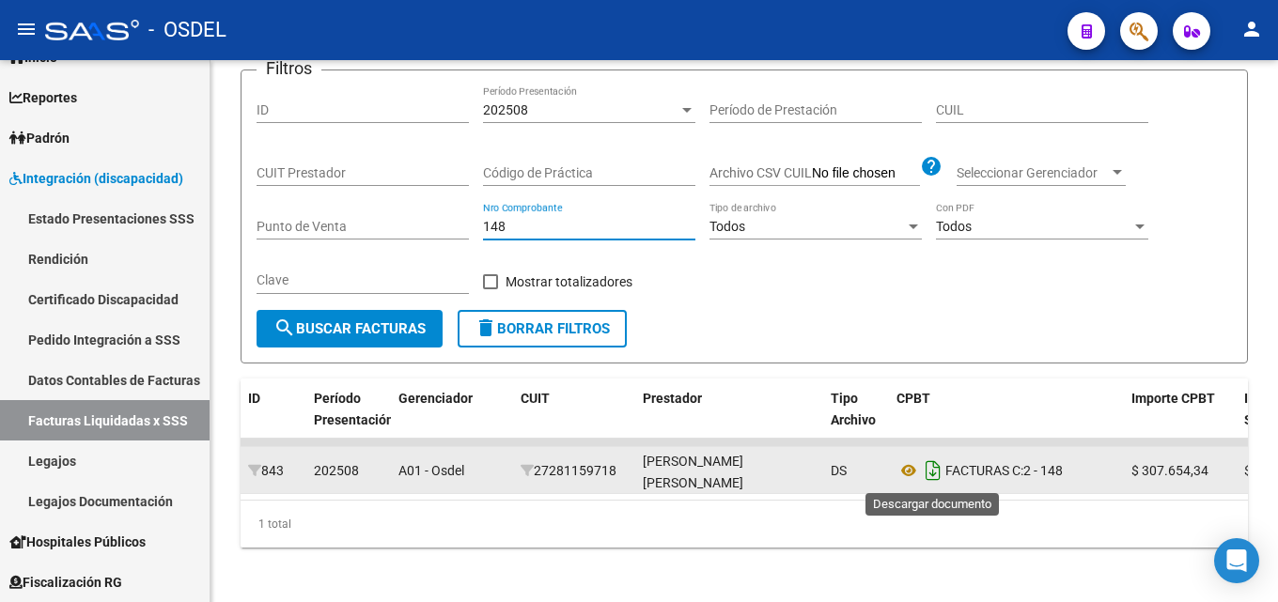
type input "148"
click at [940, 469] on icon "Descargar documento" at bounding box center [933, 471] width 24 height 30
